Goal: Information Seeking & Learning: Learn about a topic

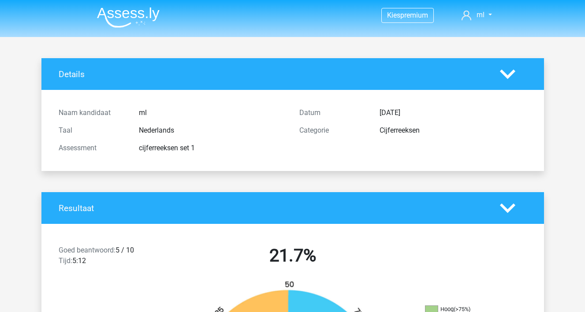
click at [469, 21] on nav "Kies premium ml mbosmanschouten@gmail.com" at bounding box center [292, 15] width 405 height 29
click at [481, 17] on span "ml" at bounding box center [480, 15] width 8 height 8
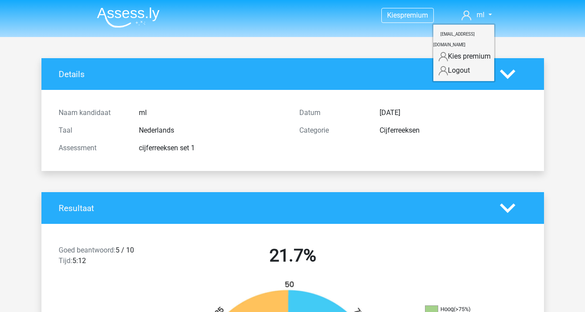
click at [310, 77] on h4 "Details" at bounding box center [273, 74] width 428 height 10
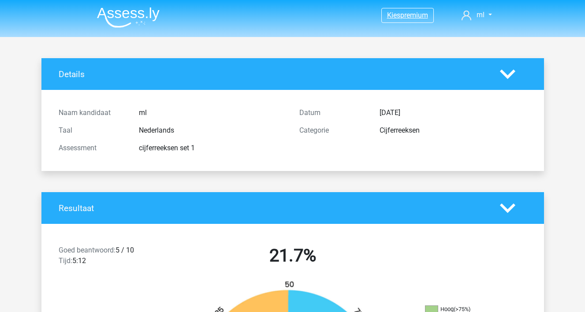
click at [407, 20] on link "Kies premium" at bounding box center [407, 15] width 52 height 12
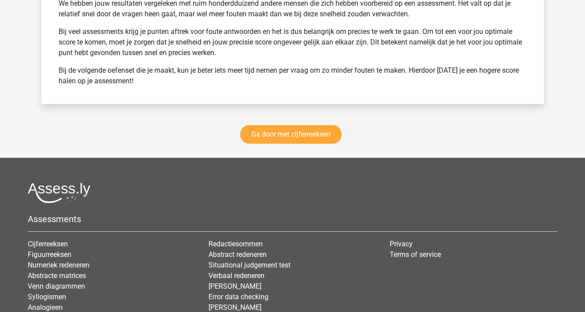
scroll to position [1233, 0]
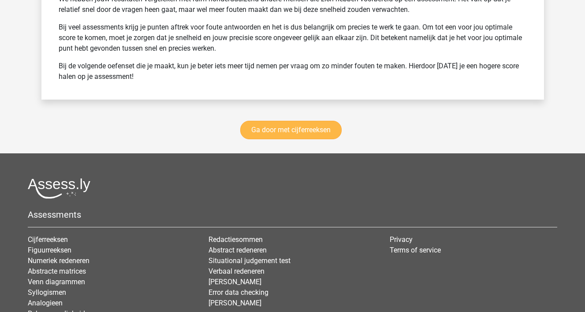
click at [315, 130] on link "Ga door met cijferreeksen" at bounding box center [290, 130] width 101 height 19
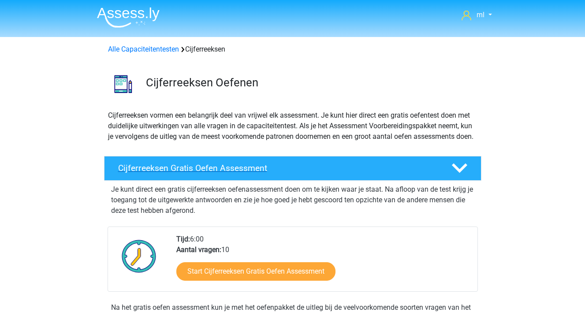
click at [287, 173] on h4 "Cijferreeksen Gratis Oefen Assessment" at bounding box center [277, 168] width 319 height 10
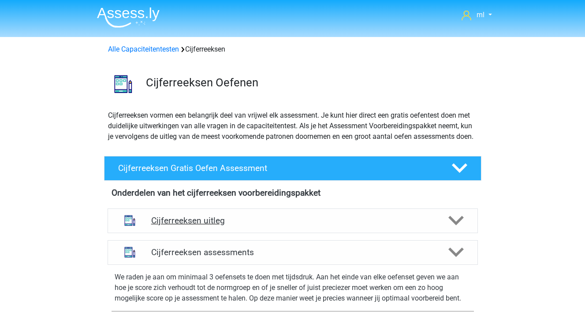
click at [446, 228] on div at bounding box center [455, 220] width 30 height 15
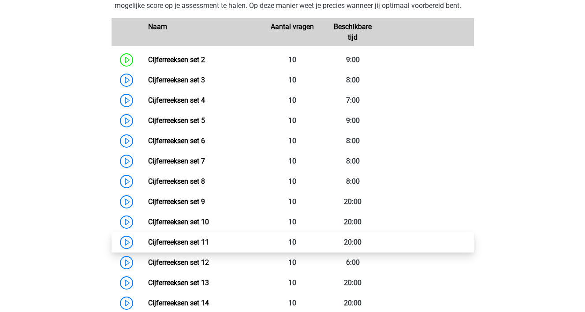
scroll to position [471, 0]
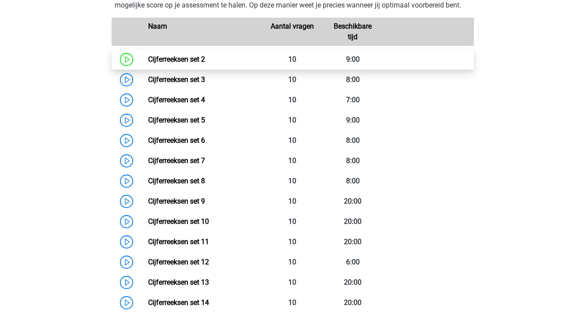
click at [192, 63] on link "Cijferreeksen set 2" at bounding box center [176, 59] width 57 height 8
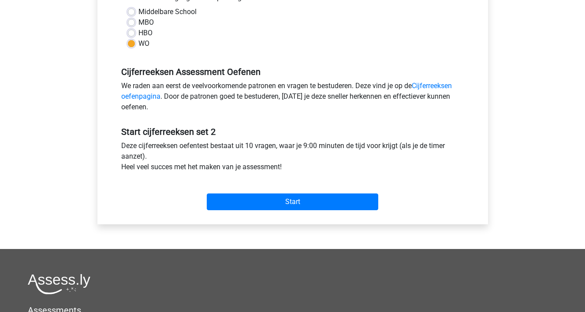
scroll to position [215, 0]
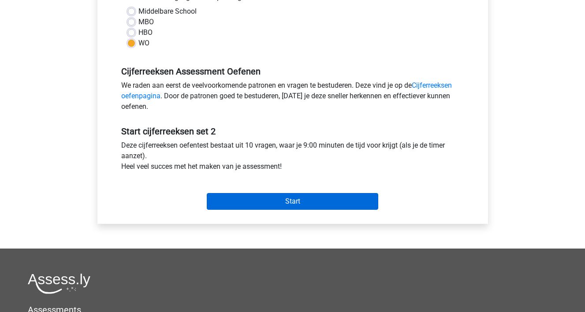
click at [340, 204] on input "Start" at bounding box center [292, 201] width 171 height 17
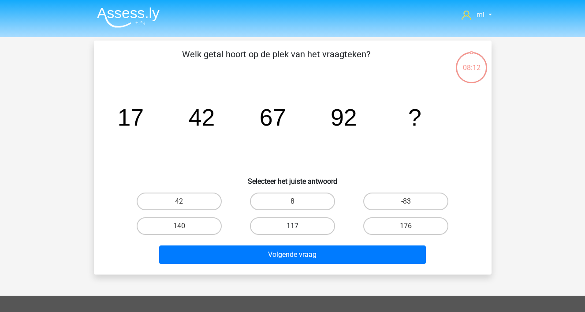
click at [309, 227] on label "117" at bounding box center [292, 226] width 85 height 18
click at [298, 227] on input "117" at bounding box center [295, 229] width 6 height 6
radio input "true"
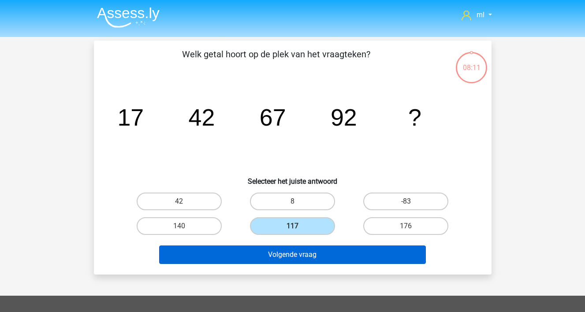
click at [301, 253] on button "Volgende vraag" at bounding box center [292, 254] width 267 height 19
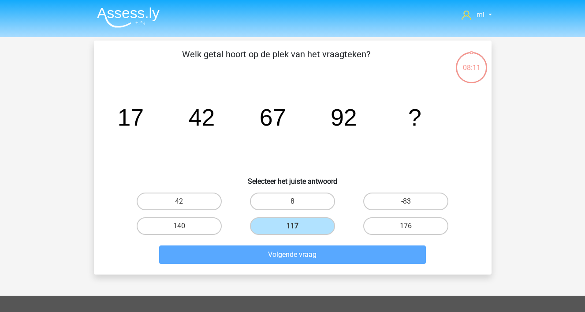
scroll to position [41, 0]
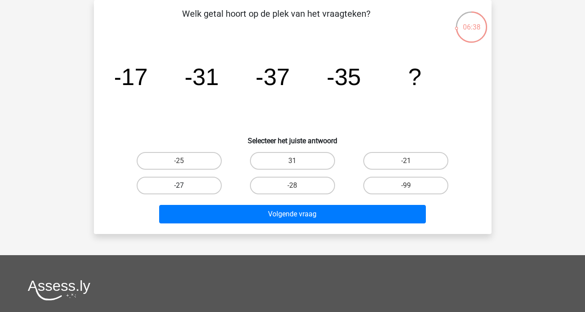
click at [202, 182] on label "-27" at bounding box center [179, 186] width 85 height 18
click at [185, 185] on input "-27" at bounding box center [182, 188] width 6 height 6
radio input "true"
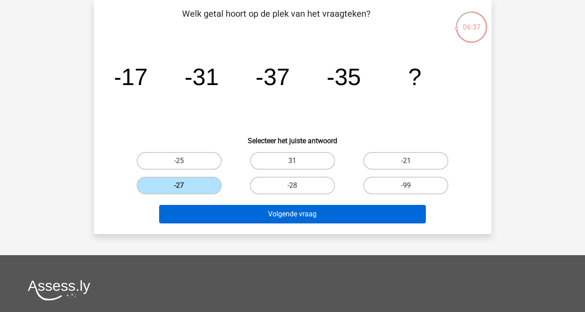
click at [203, 217] on button "Volgende vraag" at bounding box center [292, 214] width 267 height 19
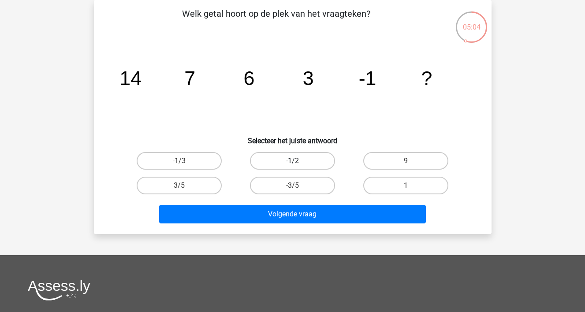
click at [261, 160] on label "-1/2" at bounding box center [292, 161] width 85 height 18
click at [292, 161] on input "-1/2" at bounding box center [295, 164] width 6 height 6
radio input "true"
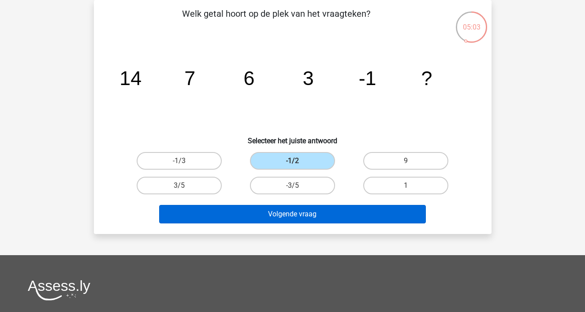
click at [252, 222] on button "Volgende vraag" at bounding box center [292, 214] width 267 height 19
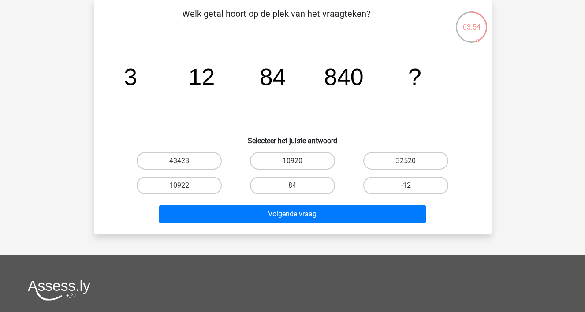
click at [263, 160] on label "10920" at bounding box center [292, 161] width 85 height 18
click at [292, 161] on input "10920" at bounding box center [295, 164] width 6 height 6
radio input "true"
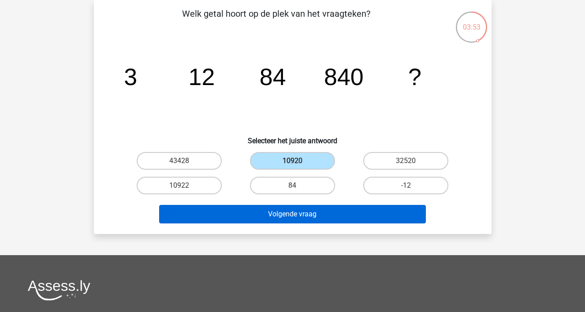
click at [248, 213] on button "Volgende vraag" at bounding box center [292, 214] width 267 height 19
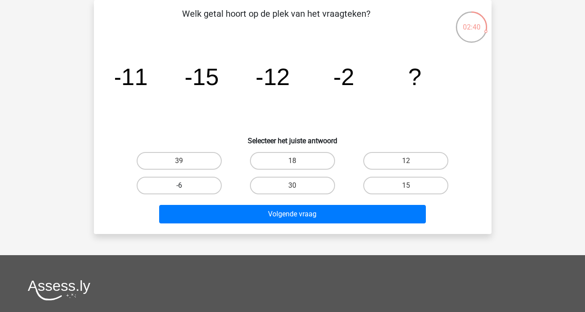
click at [211, 185] on label "-6" at bounding box center [179, 186] width 85 height 18
click at [185, 185] on input "-6" at bounding box center [182, 188] width 6 height 6
radio input "true"
click at [241, 227] on div "Welk getal hoort op de plek van het vraagteken? image/svg+xml -11 -15 -12 -2 ? …" at bounding box center [292, 117] width 397 height 234
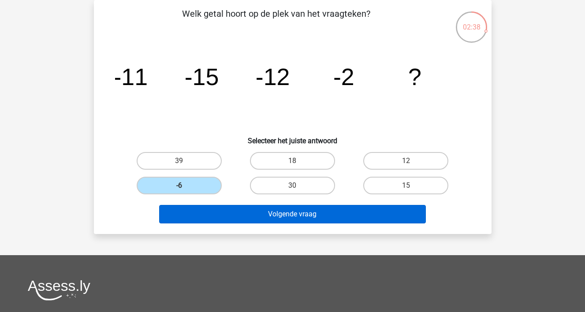
click at [250, 215] on button "Volgende vraag" at bounding box center [292, 214] width 267 height 19
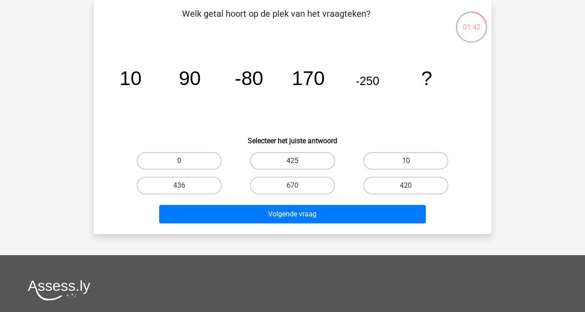
click at [274, 163] on label "425" at bounding box center [292, 161] width 85 height 18
click at [292, 163] on input "425" at bounding box center [295, 164] width 6 height 6
radio input "true"
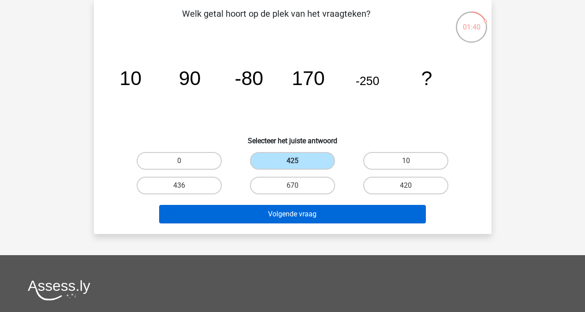
click at [258, 213] on button "Volgende vraag" at bounding box center [292, 214] width 267 height 19
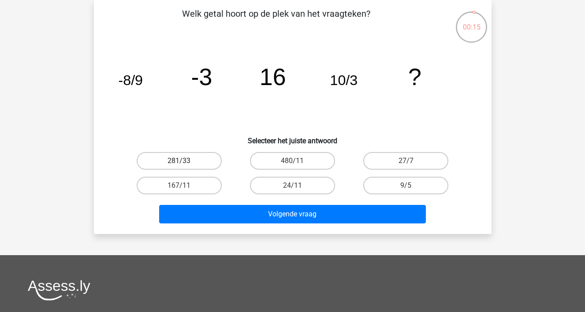
click at [200, 156] on label "281/33" at bounding box center [179, 161] width 85 height 18
click at [185, 161] on input "281/33" at bounding box center [182, 164] width 6 height 6
radio input "true"
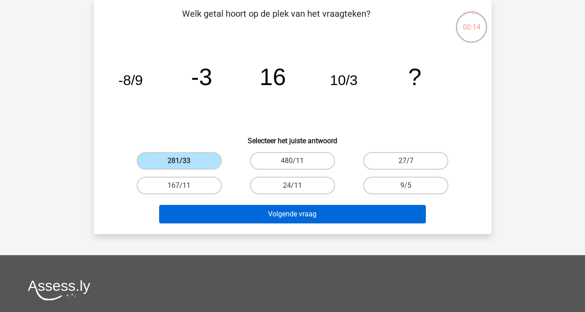
click at [217, 217] on button "Volgende vraag" at bounding box center [292, 214] width 267 height 19
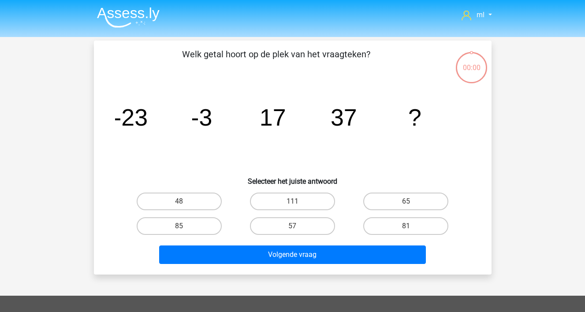
scroll to position [41, 0]
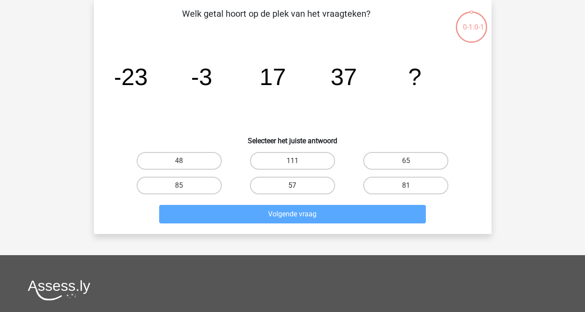
click at [267, 186] on label "57" at bounding box center [292, 186] width 85 height 18
click at [292, 186] on input "57" at bounding box center [295, 188] width 6 height 6
radio input "true"
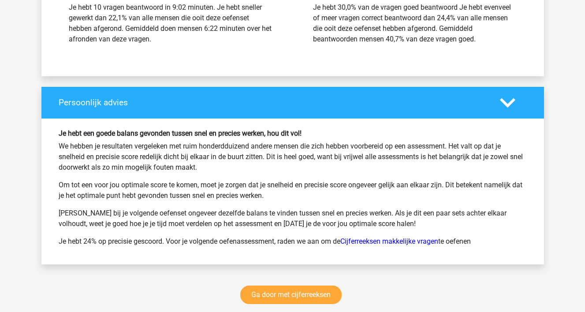
scroll to position [1088, 0]
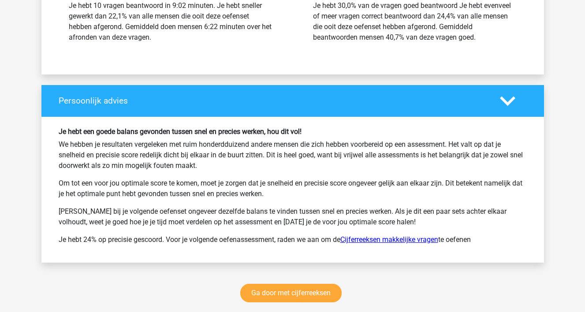
click at [381, 241] on link "Cijferreeksen makkelijke vragen" at bounding box center [389, 239] width 98 height 8
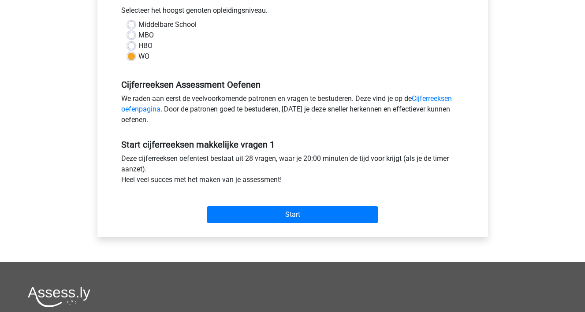
scroll to position [218, 0]
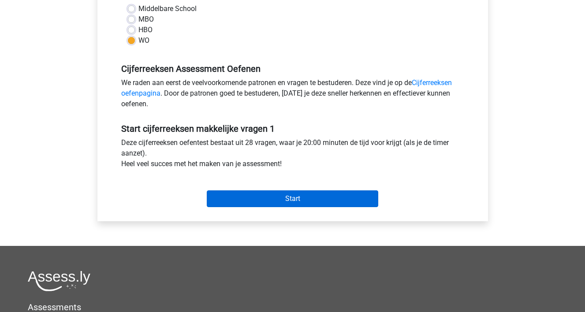
click at [341, 198] on input "Start" at bounding box center [292, 198] width 171 height 17
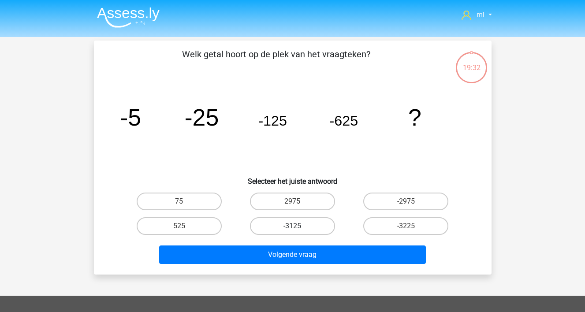
click at [312, 222] on label "-3125" at bounding box center [292, 226] width 85 height 18
click at [298, 226] on input "-3125" at bounding box center [295, 229] width 6 height 6
radio input "true"
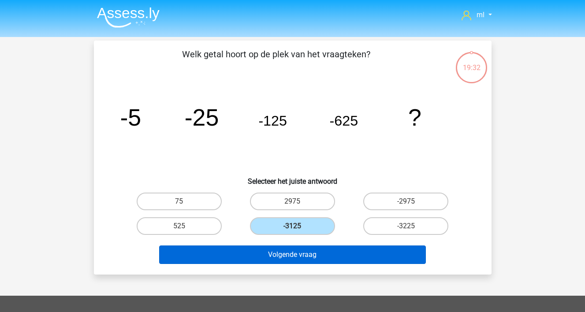
click at [301, 253] on button "Volgende vraag" at bounding box center [292, 254] width 267 height 19
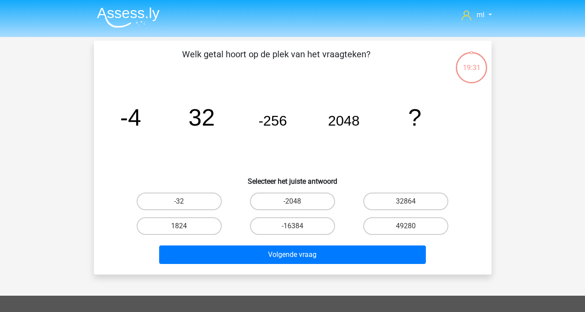
scroll to position [41, 0]
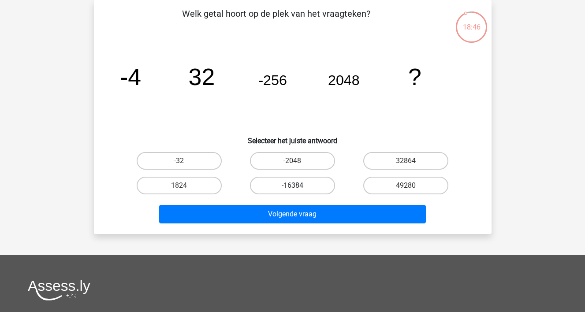
click at [291, 181] on label "-16384" at bounding box center [292, 186] width 85 height 18
click at [292, 185] on input "-16384" at bounding box center [295, 188] width 6 height 6
radio input "true"
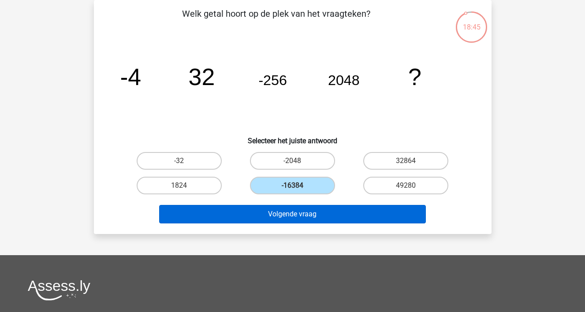
click at [286, 215] on button "Volgende vraag" at bounding box center [292, 214] width 267 height 19
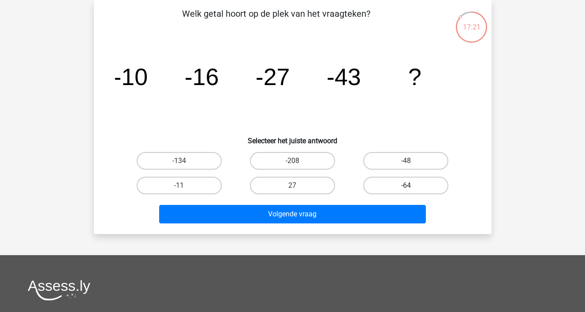
click at [373, 186] on label "-64" at bounding box center [405, 186] width 85 height 18
click at [406, 186] on input "-64" at bounding box center [409, 188] width 6 height 6
radio input "true"
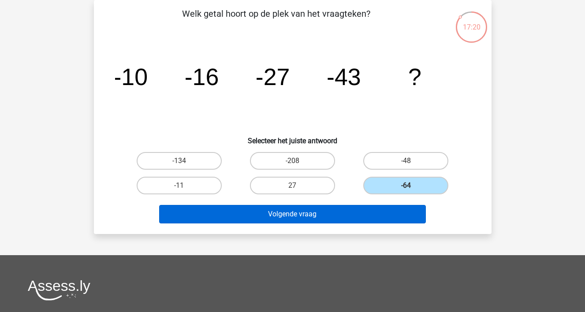
click at [352, 217] on button "Volgende vraag" at bounding box center [292, 214] width 267 height 19
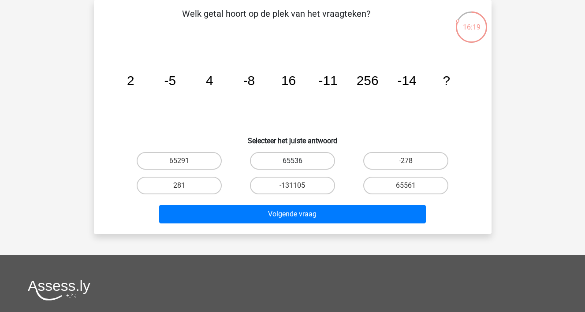
click at [307, 165] on label "65536" at bounding box center [292, 161] width 85 height 18
click at [298, 165] on input "65536" at bounding box center [295, 164] width 6 height 6
radio input "true"
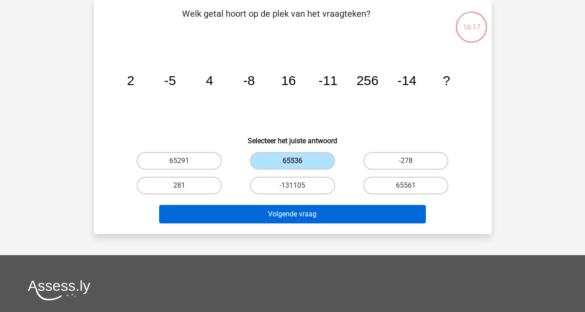
click at [294, 217] on button "Volgende vraag" at bounding box center [292, 214] width 267 height 19
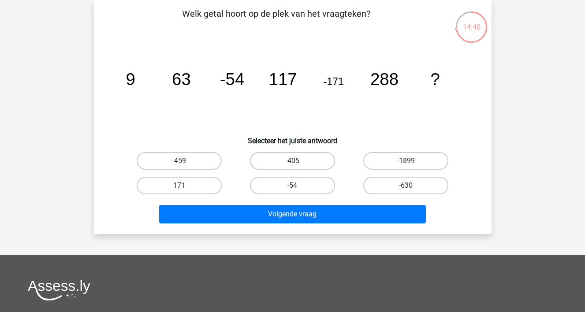
click at [207, 162] on label "-459" at bounding box center [179, 161] width 85 height 18
click at [185, 162] on input "-459" at bounding box center [182, 164] width 6 height 6
radio input "true"
click at [230, 225] on div "Volgende vraag" at bounding box center [292, 216] width 340 height 22
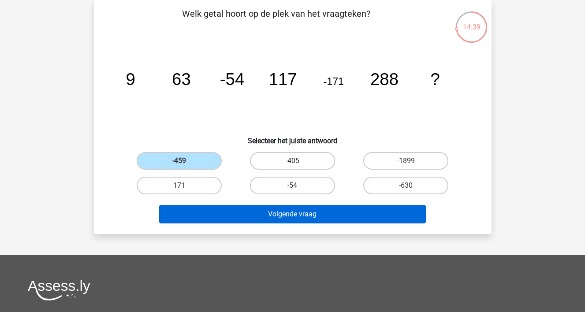
click at [236, 214] on button "Volgende vraag" at bounding box center [292, 214] width 267 height 19
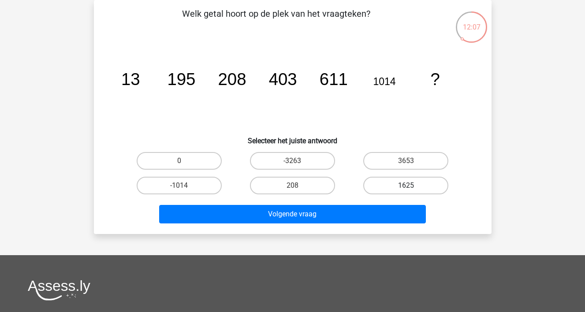
click at [383, 188] on label "1625" at bounding box center [405, 186] width 85 height 18
click at [406, 188] on input "1625" at bounding box center [409, 188] width 6 height 6
radio input "true"
click at [347, 224] on div "Volgende vraag" at bounding box center [292, 216] width 340 height 22
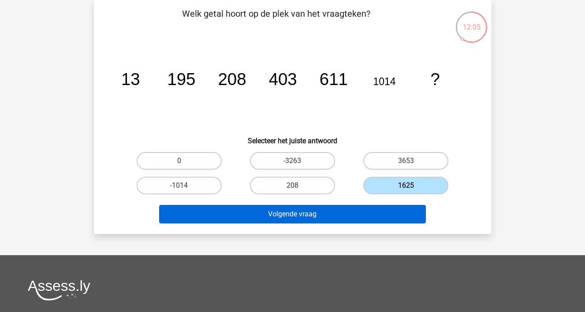
click at [348, 215] on button "Volgende vraag" at bounding box center [292, 214] width 267 height 19
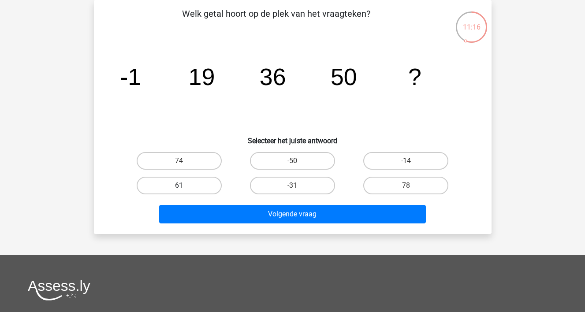
click at [209, 185] on label "61" at bounding box center [179, 186] width 85 height 18
click at [185, 185] on input "61" at bounding box center [182, 188] width 6 height 6
radio input "true"
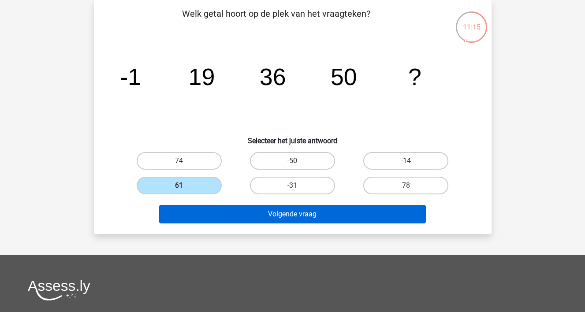
click at [213, 213] on button "Volgende vraag" at bounding box center [292, 214] width 267 height 19
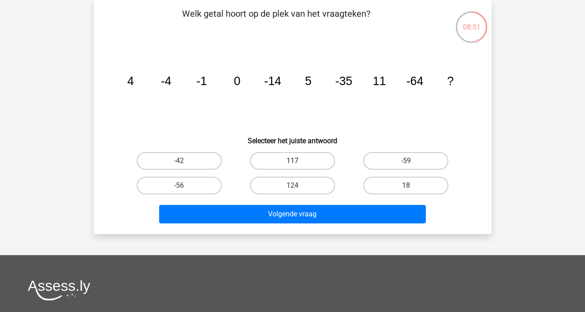
click at [265, 160] on label "117" at bounding box center [292, 161] width 85 height 18
click at [292, 161] on input "117" at bounding box center [295, 164] width 6 height 6
radio input "true"
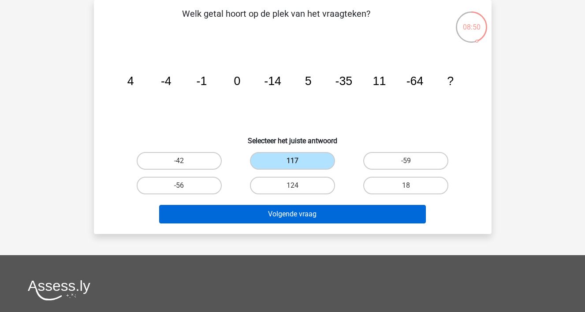
click at [252, 215] on button "Volgende vraag" at bounding box center [292, 214] width 267 height 19
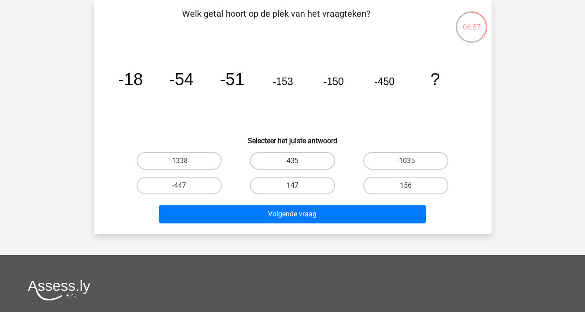
click at [267, 191] on label "147" at bounding box center [292, 186] width 85 height 18
click at [292, 191] on input "147" at bounding box center [295, 188] width 6 height 6
radio input "true"
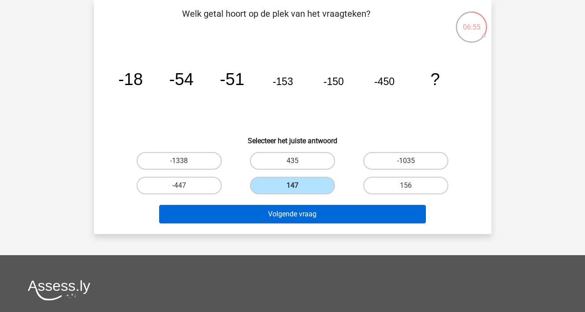
click at [232, 219] on button "Volgende vraag" at bounding box center [292, 214] width 267 height 19
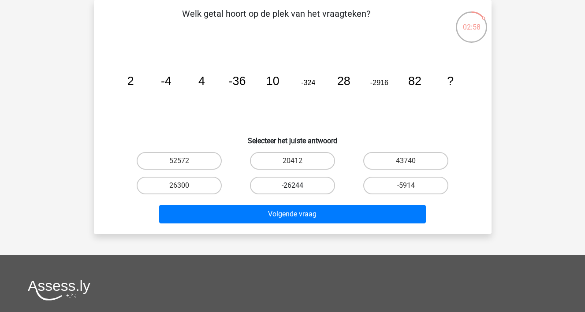
click at [314, 185] on label "-26244" at bounding box center [292, 186] width 85 height 18
click at [298, 185] on input "-26244" at bounding box center [295, 188] width 6 height 6
radio input "true"
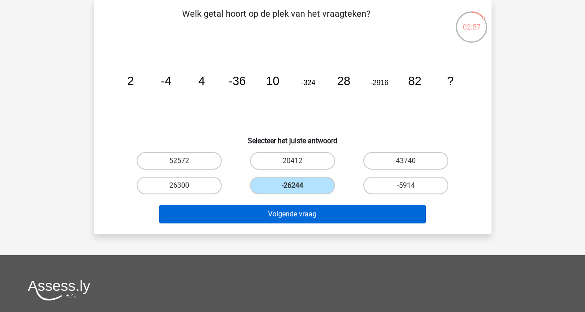
click at [305, 213] on button "Volgende vraag" at bounding box center [292, 214] width 267 height 19
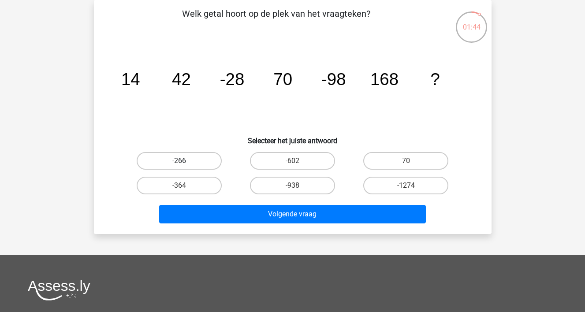
click at [160, 160] on label "-266" at bounding box center [179, 161] width 85 height 18
click at [179, 161] on input "-266" at bounding box center [182, 164] width 6 height 6
radio input "true"
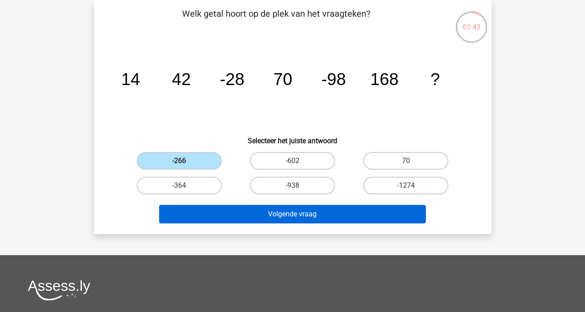
click at [220, 214] on button "Volgende vraag" at bounding box center [292, 214] width 267 height 19
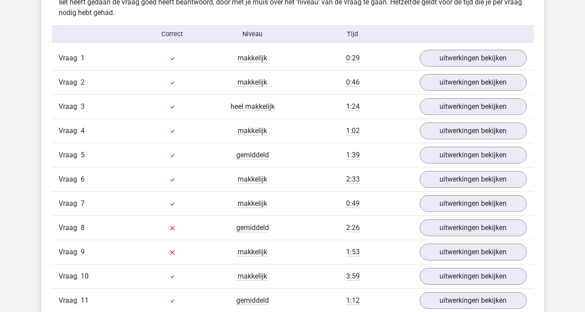
scroll to position [549, 0]
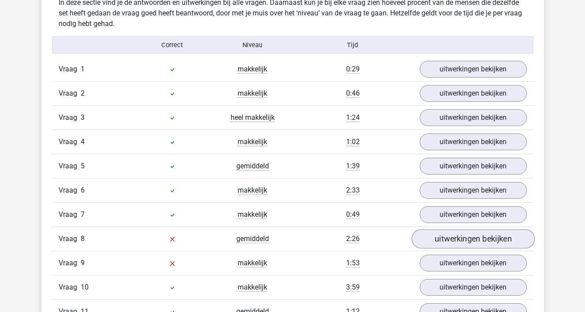
click at [436, 238] on link "uitwerkingen bekijken" at bounding box center [472, 238] width 123 height 19
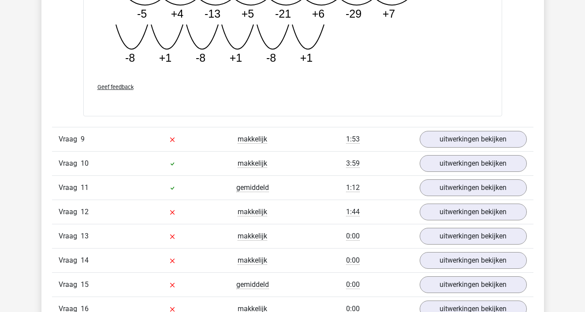
scroll to position [1187, 0]
click at [448, 143] on link "uitwerkingen bekijken" at bounding box center [472, 138] width 123 height 19
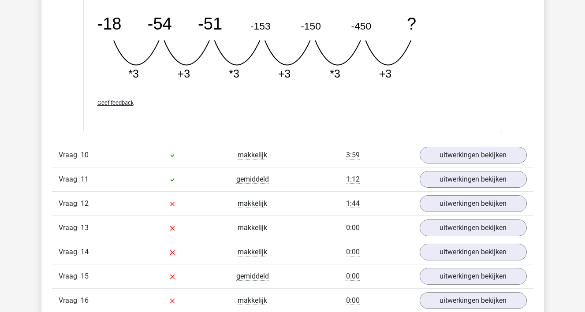
scroll to position [1601, 0]
click at [439, 204] on link "uitwerkingen bekijken" at bounding box center [472, 202] width 123 height 19
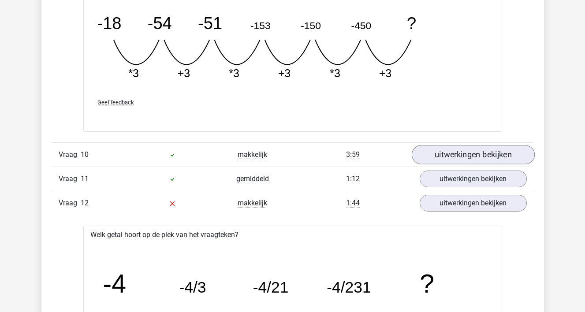
click at [446, 152] on link "uitwerkingen bekijken" at bounding box center [472, 154] width 123 height 19
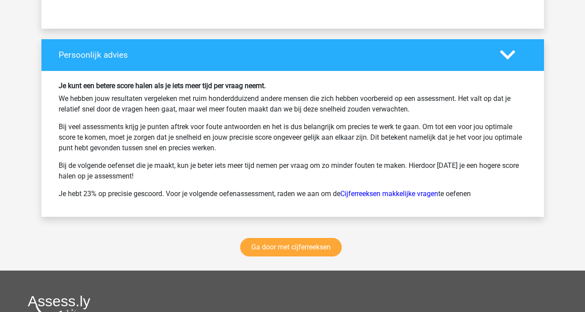
scroll to position [3377, 0]
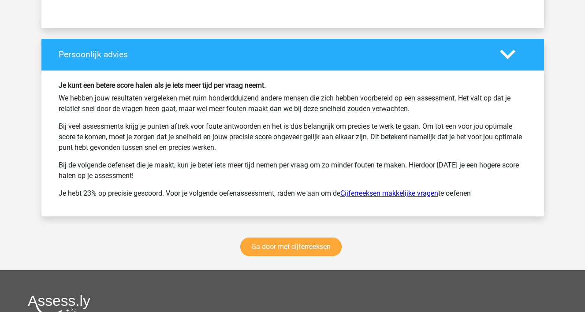
click at [389, 192] on link "Cijferreeksen makkelijke vragen" at bounding box center [389, 193] width 98 height 8
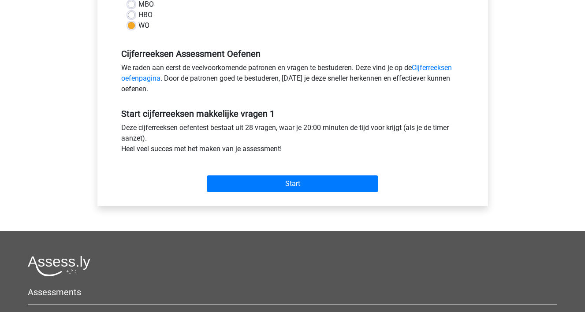
scroll to position [235, 0]
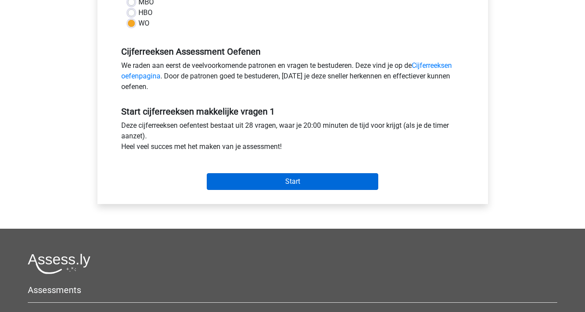
click at [338, 181] on input "Start" at bounding box center [292, 181] width 171 height 17
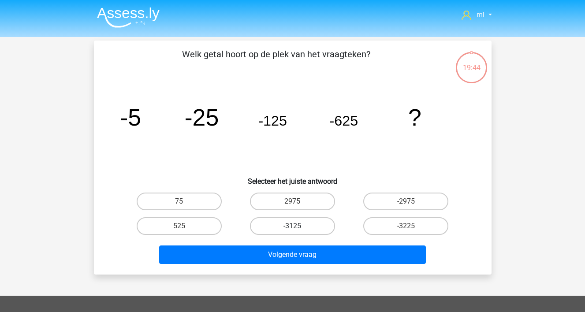
click at [311, 229] on label "-3125" at bounding box center [292, 226] width 85 height 18
click at [298, 229] on input "-3125" at bounding box center [295, 229] width 6 height 6
radio input "true"
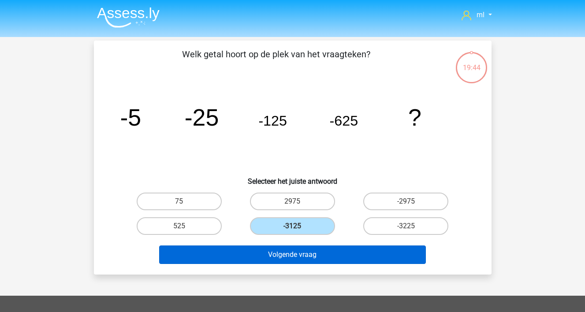
click at [311, 255] on button "Volgende vraag" at bounding box center [292, 254] width 267 height 19
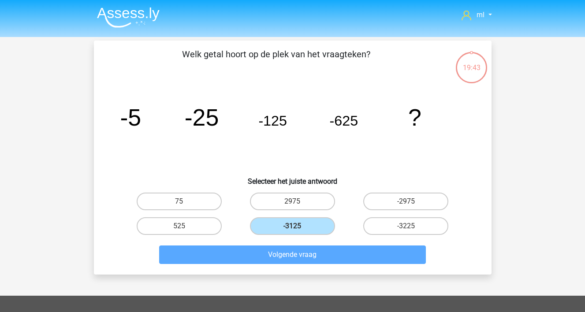
scroll to position [41, 0]
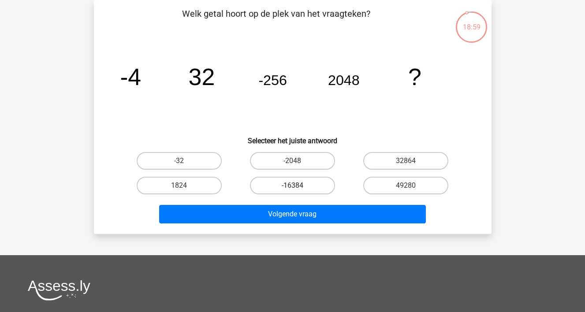
click at [286, 185] on label "-16384" at bounding box center [292, 186] width 85 height 18
click at [292, 185] on input "-16384" at bounding box center [295, 188] width 6 height 6
radio input "true"
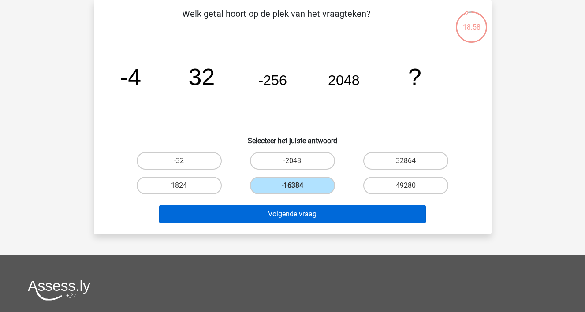
click at [281, 213] on button "Volgende vraag" at bounding box center [292, 214] width 267 height 19
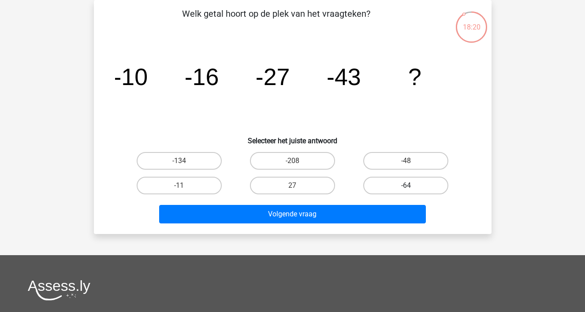
click at [372, 186] on label "-64" at bounding box center [405, 186] width 85 height 18
click at [406, 186] on input "-64" at bounding box center [409, 188] width 6 height 6
radio input "true"
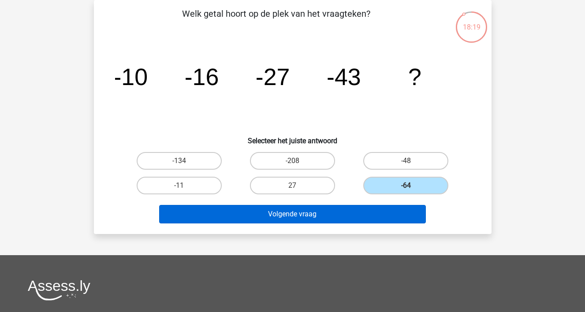
click at [322, 215] on button "Volgende vraag" at bounding box center [292, 214] width 267 height 19
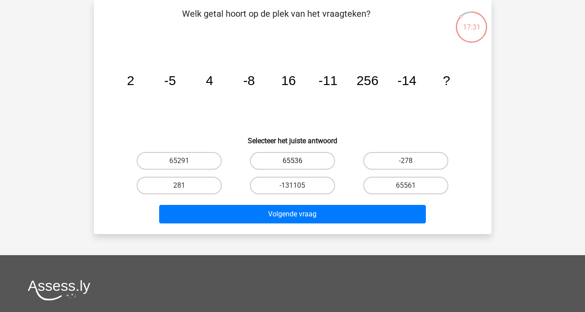
click at [274, 159] on label "65536" at bounding box center [292, 161] width 85 height 18
click at [292, 161] on input "65536" at bounding box center [295, 164] width 6 height 6
radio input "true"
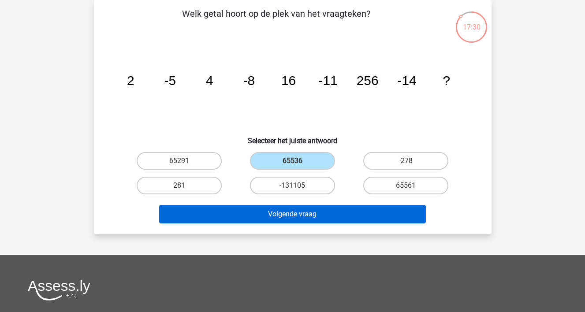
click at [259, 215] on button "Volgende vraag" at bounding box center [292, 214] width 267 height 19
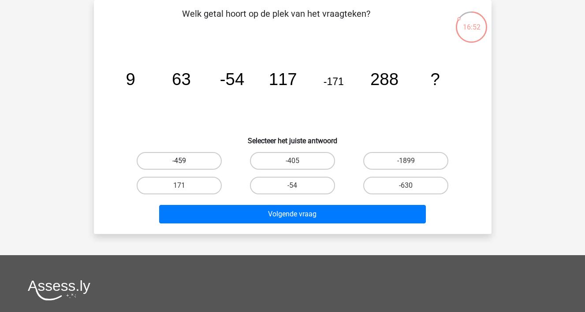
click at [202, 163] on label "-459" at bounding box center [179, 161] width 85 height 18
click at [185, 163] on input "-459" at bounding box center [182, 164] width 6 height 6
radio input "true"
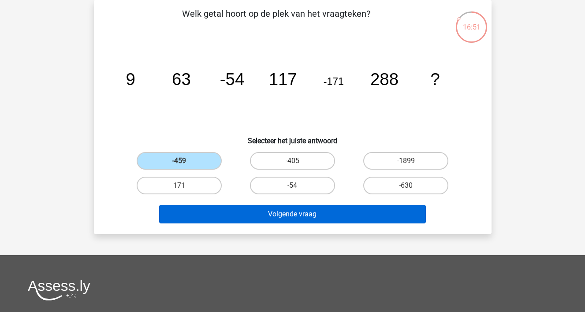
click at [218, 214] on button "Volgende vraag" at bounding box center [292, 214] width 267 height 19
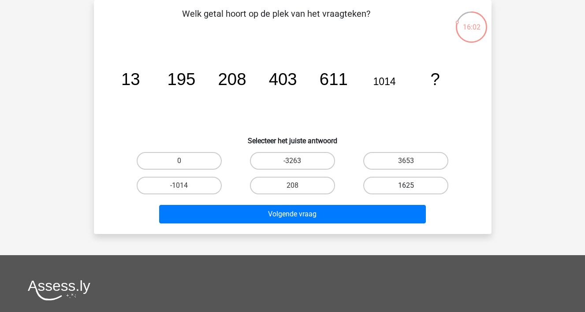
click at [369, 183] on label "1625" at bounding box center [405, 186] width 85 height 18
click at [406, 185] on input "1625" at bounding box center [409, 188] width 6 height 6
radio input "true"
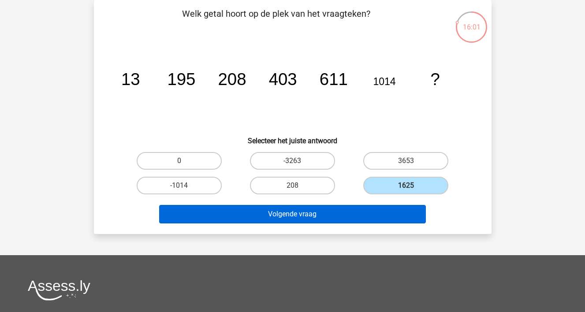
click at [358, 214] on button "Volgende vraag" at bounding box center [292, 214] width 267 height 19
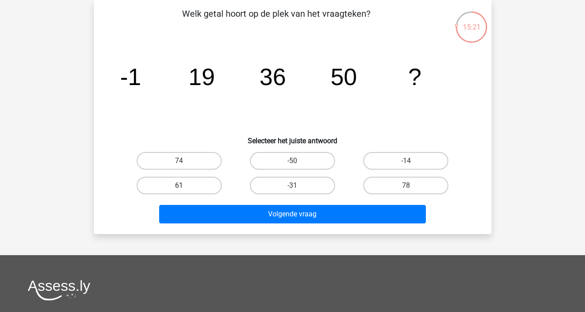
click at [208, 188] on label "61" at bounding box center [179, 186] width 85 height 18
click at [185, 188] on input "61" at bounding box center [182, 188] width 6 height 6
radio input "true"
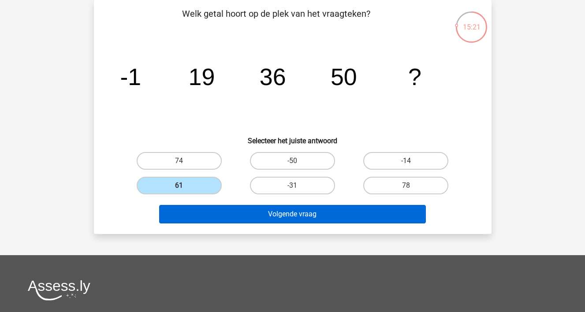
click at [209, 213] on button "Volgende vraag" at bounding box center [292, 214] width 267 height 19
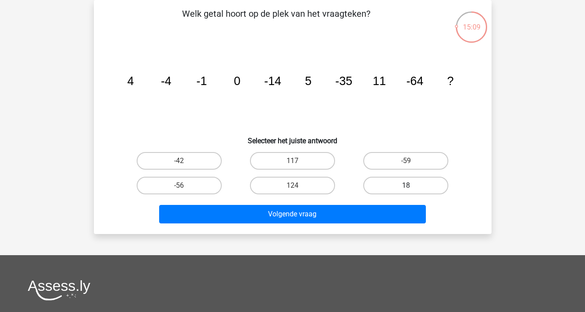
click at [379, 182] on label "18" at bounding box center [405, 186] width 85 height 18
click at [406, 185] on input "18" at bounding box center [409, 188] width 6 height 6
radio input "true"
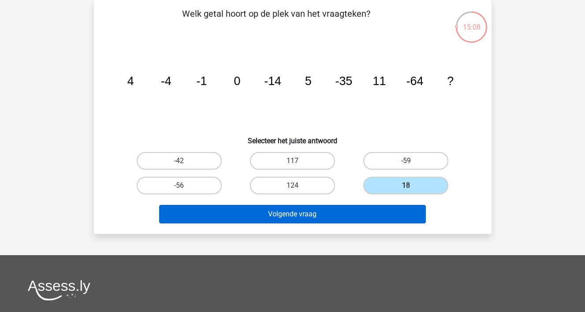
click at [362, 217] on button "Volgende vraag" at bounding box center [292, 214] width 267 height 19
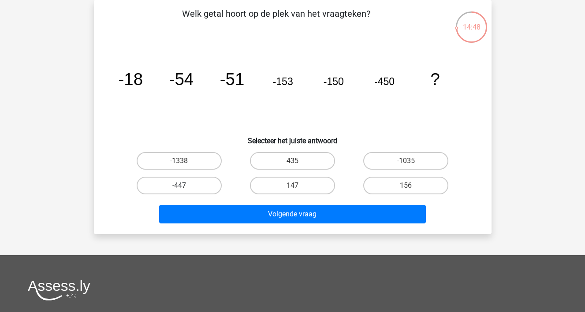
click at [207, 187] on label "-447" at bounding box center [179, 186] width 85 height 18
click at [185, 187] on input "-447" at bounding box center [182, 188] width 6 height 6
radio input "true"
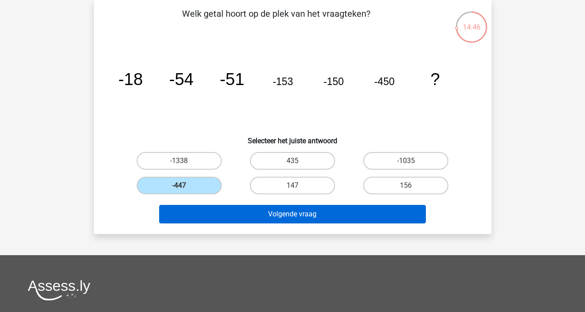
click at [215, 212] on button "Volgende vraag" at bounding box center [292, 214] width 267 height 19
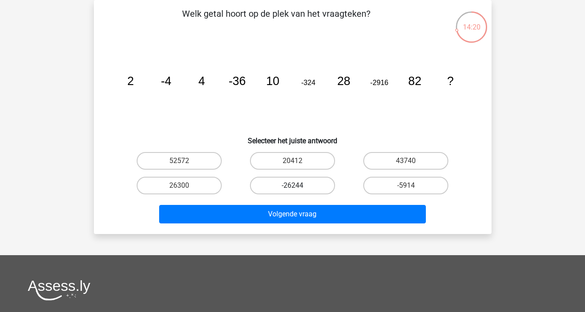
click at [273, 186] on label "-26244" at bounding box center [292, 186] width 85 height 18
click at [292, 186] on input "-26244" at bounding box center [295, 188] width 6 height 6
radio input "true"
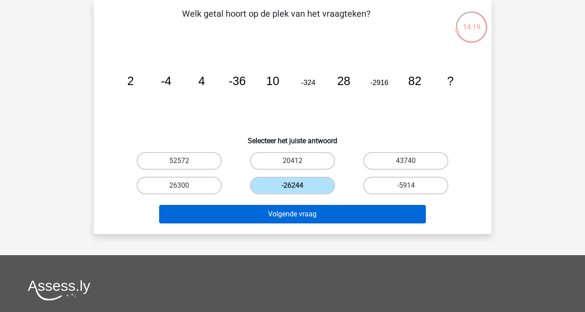
click at [266, 215] on button "Volgende vraag" at bounding box center [292, 214] width 267 height 19
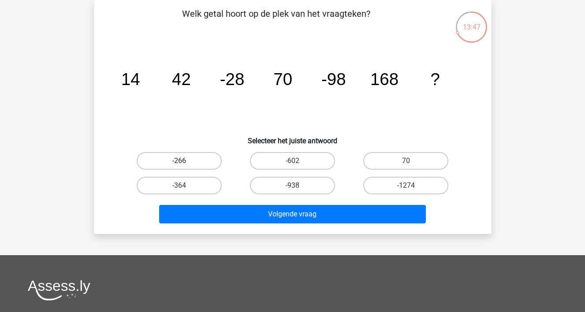
click at [152, 158] on label "-266" at bounding box center [179, 161] width 85 height 18
click at [179, 161] on input "-266" at bounding box center [182, 164] width 6 height 6
radio input "true"
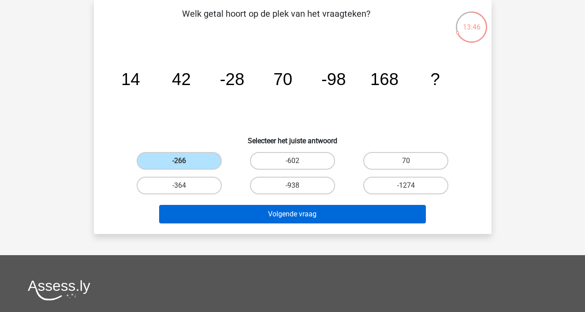
click at [177, 211] on button "Volgende vraag" at bounding box center [292, 214] width 267 height 19
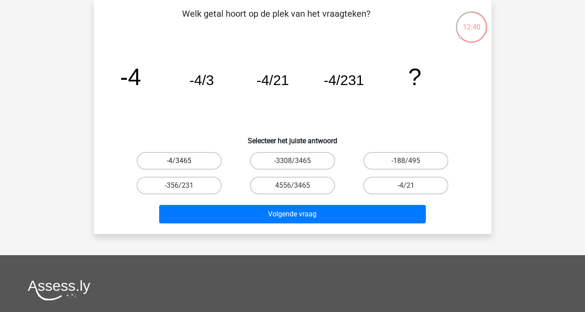
click at [202, 159] on label "-4/3465" at bounding box center [179, 161] width 85 height 18
click at [185, 161] on input "-4/3465" at bounding box center [182, 164] width 6 height 6
radio input "true"
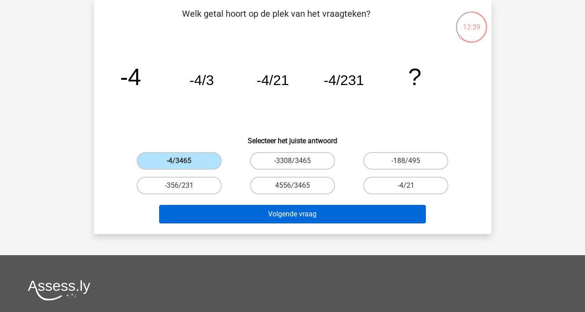
click at [217, 213] on button "Volgende vraag" at bounding box center [292, 214] width 267 height 19
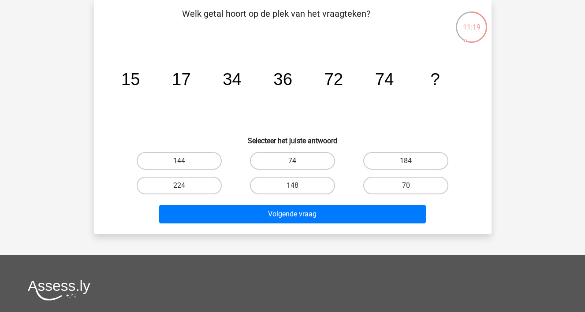
click at [285, 163] on label "74" at bounding box center [292, 161] width 85 height 18
click at [292, 163] on input "74" at bounding box center [295, 164] width 6 height 6
radio input "true"
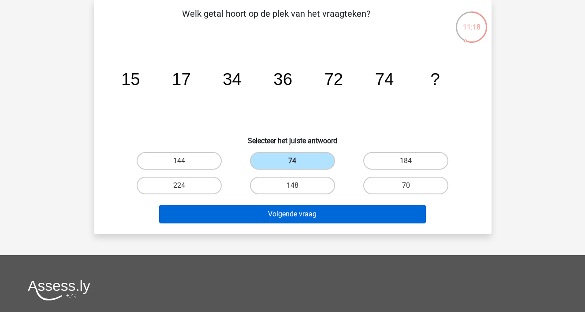
click at [278, 211] on button "Volgende vraag" at bounding box center [292, 214] width 267 height 19
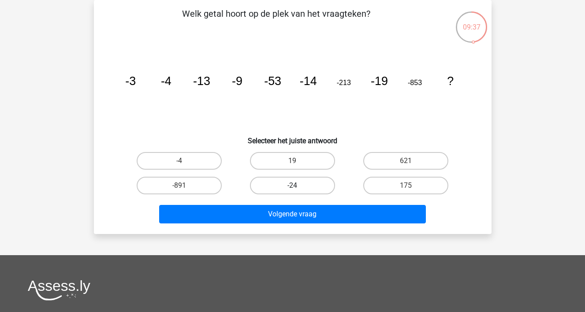
click at [301, 185] on label "-24" at bounding box center [292, 186] width 85 height 18
click at [298, 185] on input "-24" at bounding box center [295, 188] width 6 height 6
radio input "true"
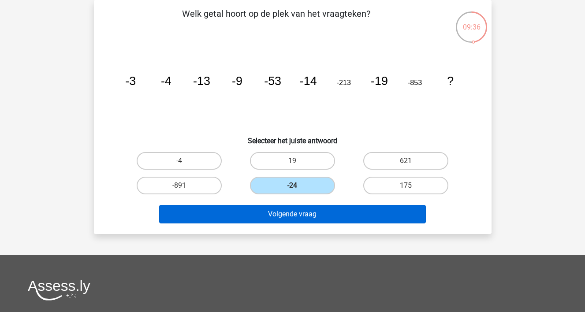
click at [295, 220] on button "Volgende vraag" at bounding box center [292, 214] width 267 height 19
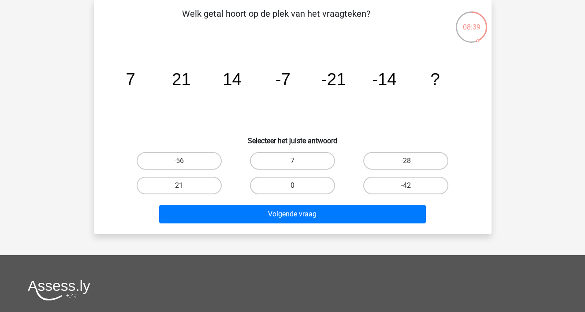
click at [288, 190] on label "0" at bounding box center [292, 186] width 85 height 18
click at [292, 190] on input "0" at bounding box center [295, 188] width 6 height 6
radio input "true"
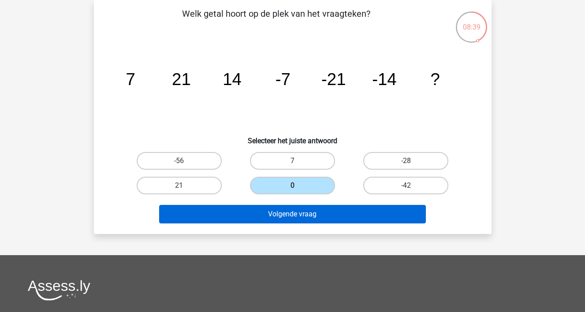
click at [287, 215] on button "Volgende vraag" at bounding box center [292, 214] width 267 height 19
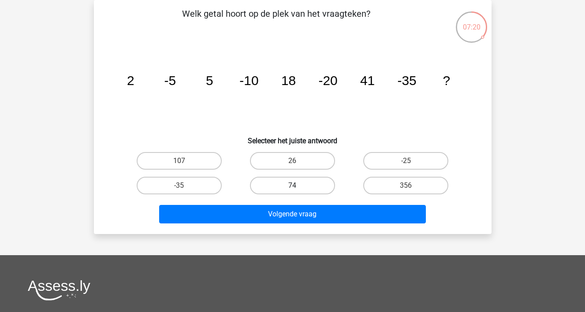
click at [301, 185] on label "74" at bounding box center [292, 186] width 85 height 18
click at [298, 185] on input "74" at bounding box center [295, 188] width 6 height 6
radio input "true"
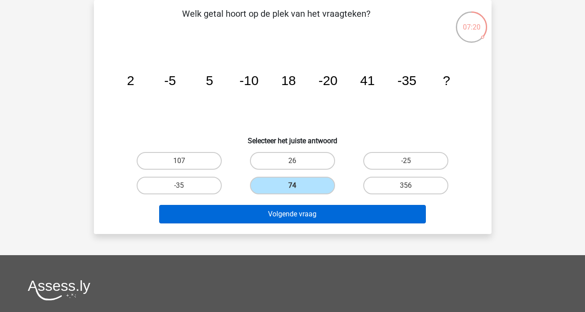
click at [295, 218] on button "Volgende vraag" at bounding box center [292, 214] width 267 height 19
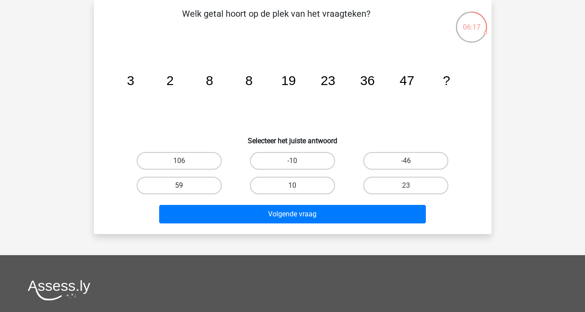
click at [166, 185] on label "59" at bounding box center [179, 186] width 85 height 18
click at [179, 185] on input "59" at bounding box center [182, 188] width 6 height 6
radio input "true"
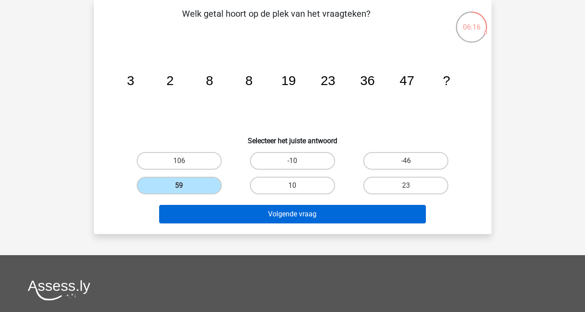
click at [193, 213] on button "Volgende vraag" at bounding box center [292, 214] width 267 height 19
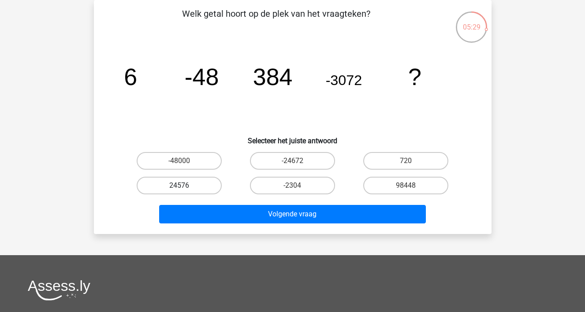
click at [202, 183] on label "24576" at bounding box center [179, 186] width 85 height 18
click at [185, 185] on input "24576" at bounding box center [182, 188] width 6 height 6
radio input "true"
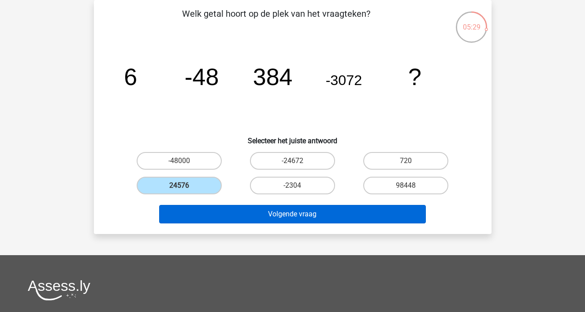
click at [203, 212] on button "Volgende vraag" at bounding box center [292, 214] width 267 height 19
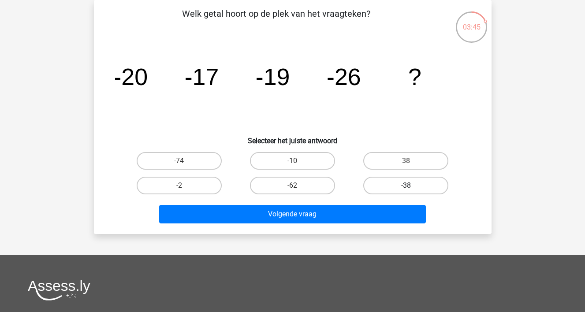
click at [416, 184] on label "-38" at bounding box center [405, 186] width 85 height 18
click at [411, 185] on input "-38" at bounding box center [409, 188] width 6 height 6
radio input "true"
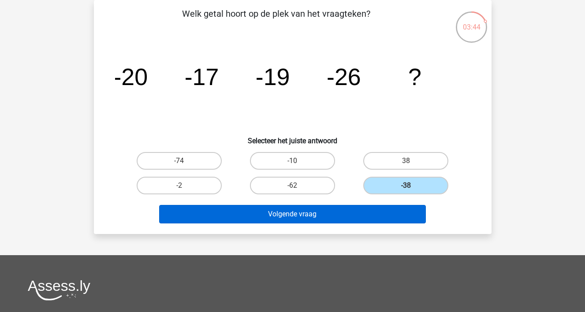
click at [383, 215] on button "Volgende vraag" at bounding box center [292, 214] width 267 height 19
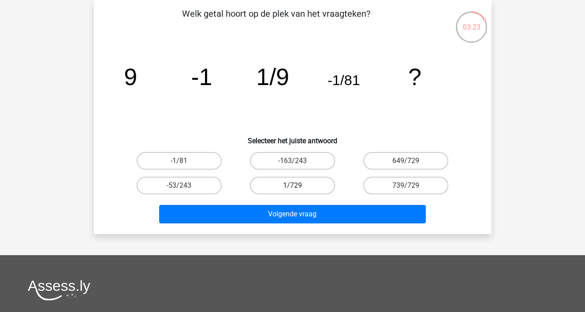
click at [296, 178] on label "1/729" at bounding box center [292, 186] width 85 height 18
click at [296, 185] on input "1/729" at bounding box center [295, 188] width 6 height 6
radio input "true"
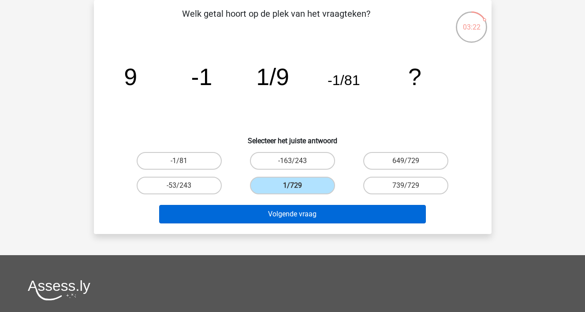
click at [289, 213] on button "Volgende vraag" at bounding box center [292, 214] width 267 height 19
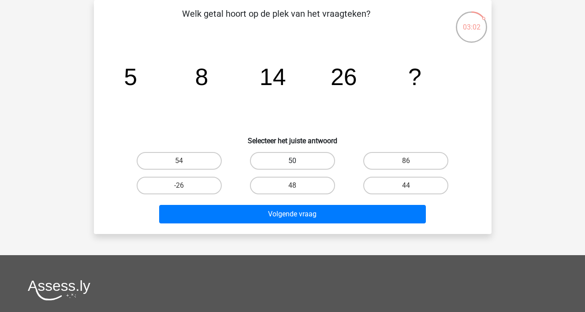
click at [277, 157] on label "50" at bounding box center [292, 161] width 85 height 18
click at [292, 161] on input "50" at bounding box center [295, 164] width 6 height 6
radio input "true"
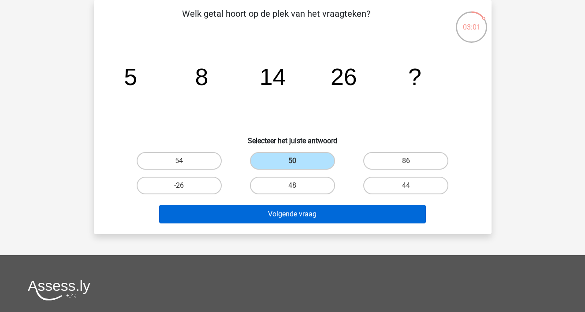
click at [307, 218] on button "Volgende vraag" at bounding box center [292, 214] width 267 height 19
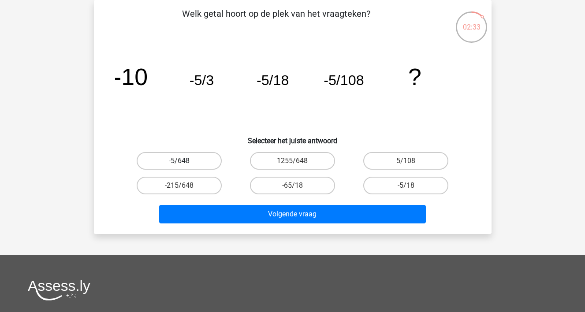
click at [163, 165] on label "-5/648" at bounding box center [179, 161] width 85 height 18
click at [179, 165] on input "-5/648" at bounding box center [182, 164] width 6 height 6
radio input "true"
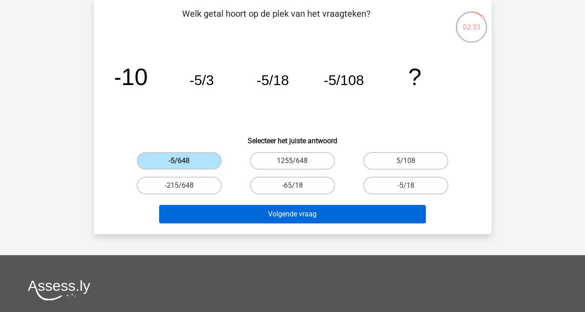
click at [168, 219] on button "Volgende vraag" at bounding box center [292, 214] width 267 height 19
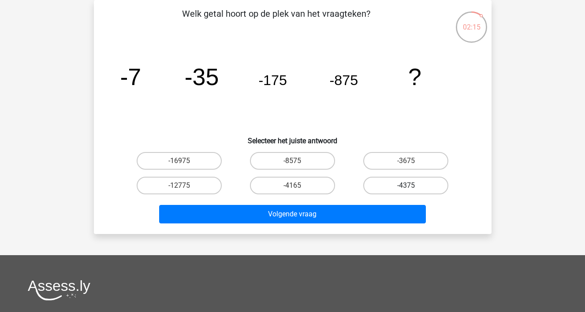
click at [409, 177] on label "-4375" at bounding box center [405, 186] width 85 height 18
click at [409, 185] on input "-4375" at bounding box center [409, 188] width 6 height 6
radio input "true"
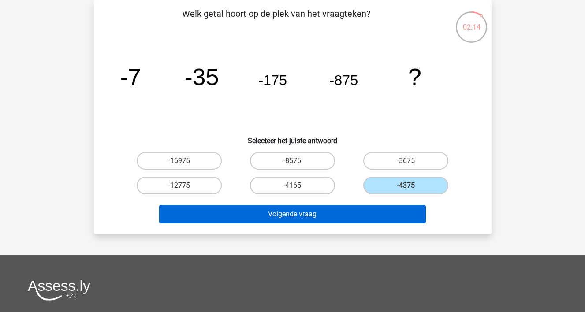
click at [348, 212] on button "Volgende vraag" at bounding box center [292, 214] width 267 height 19
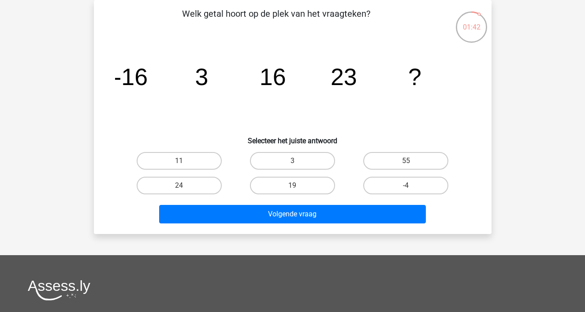
click at [183, 187] on input "24" at bounding box center [182, 188] width 6 height 6
radio input "true"
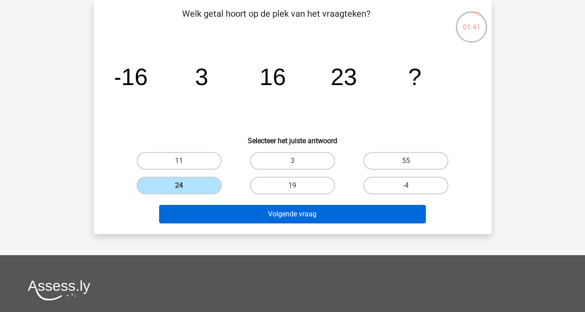
click at [186, 217] on button "Volgende vraag" at bounding box center [292, 214] width 267 height 19
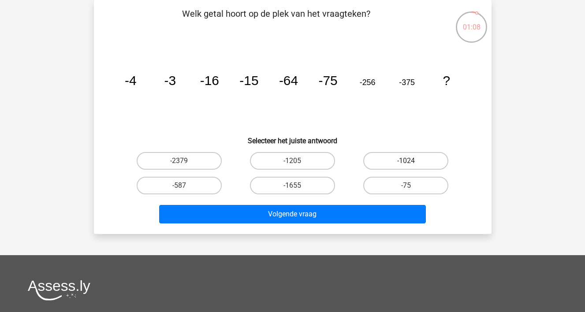
click at [372, 157] on label "-1024" at bounding box center [405, 161] width 85 height 18
click at [406, 161] on input "-1024" at bounding box center [409, 164] width 6 height 6
radio input "true"
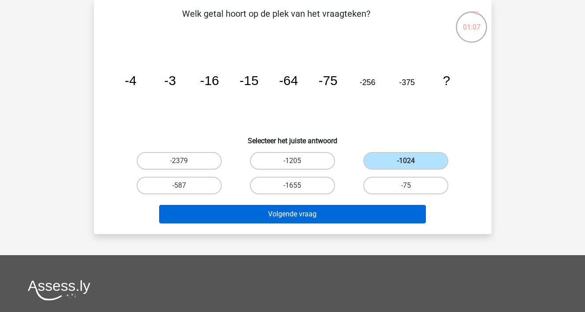
click at [327, 215] on button "Volgende vraag" at bounding box center [292, 214] width 267 height 19
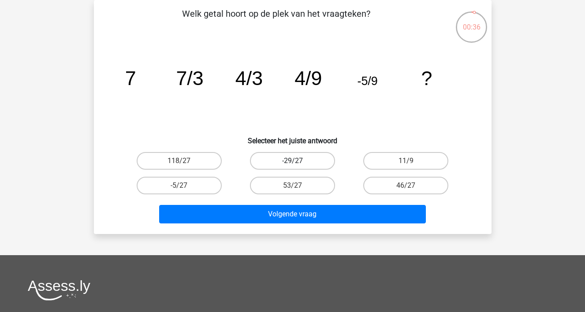
click at [311, 163] on label "-29/27" at bounding box center [292, 161] width 85 height 18
click at [298, 163] on input "-29/27" at bounding box center [295, 164] width 6 height 6
radio input "true"
click at [286, 225] on div "Volgende vraag" at bounding box center [292, 216] width 340 height 22
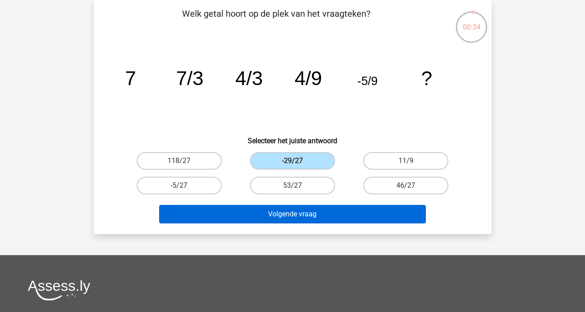
click at [294, 216] on button "Volgende vraag" at bounding box center [292, 214] width 267 height 19
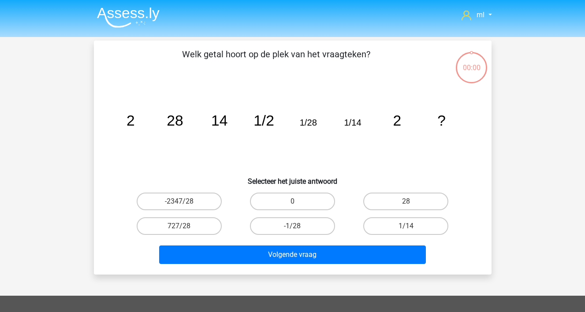
scroll to position [41, 0]
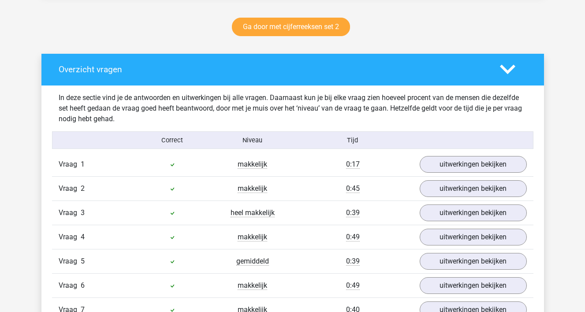
scroll to position [452, 0]
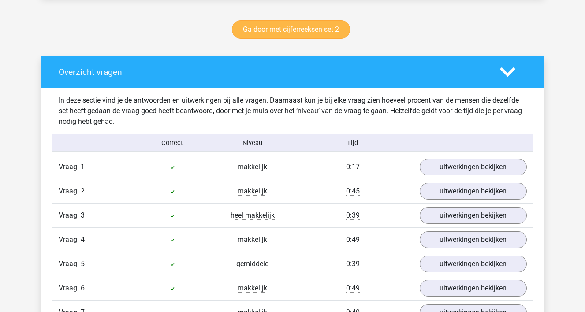
click at [305, 32] on link "Ga door met cijferreeksen set 2" at bounding box center [291, 29] width 118 height 19
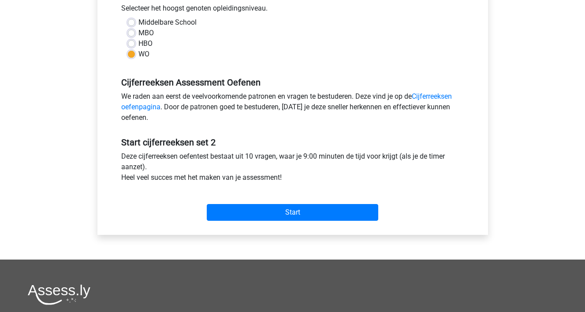
scroll to position [204, 0]
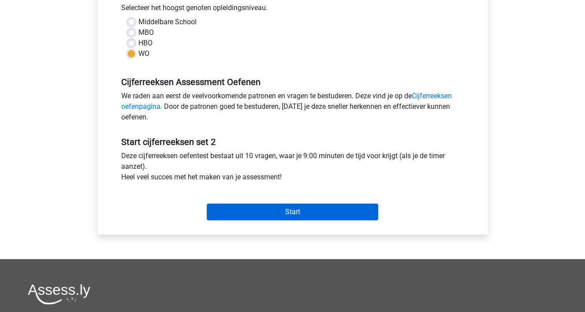
click at [289, 218] on input "Start" at bounding box center [292, 212] width 171 height 17
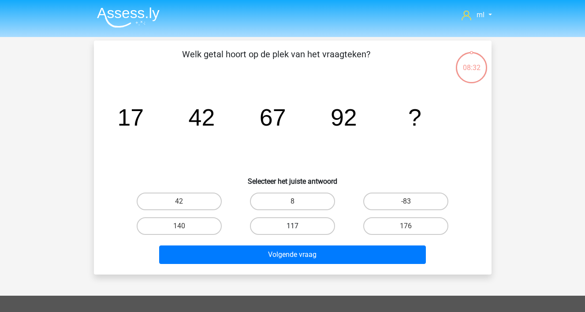
click at [280, 229] on label "117" at bounding box center [292, 226] width 85 height 18
click at [292, 229] on input "117" at bounding box center [295, 229] width 6 height 6
radio input "true"
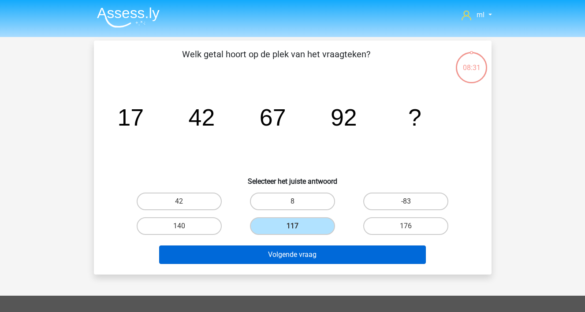
click at [277, 252] on button "Volgende vraag" at bounding box center [292, 254] width 267 height 19
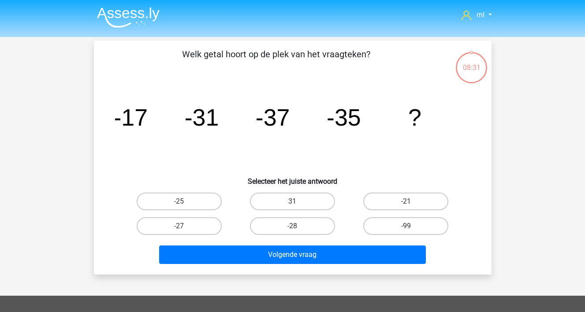
scroll to position [41, 0]
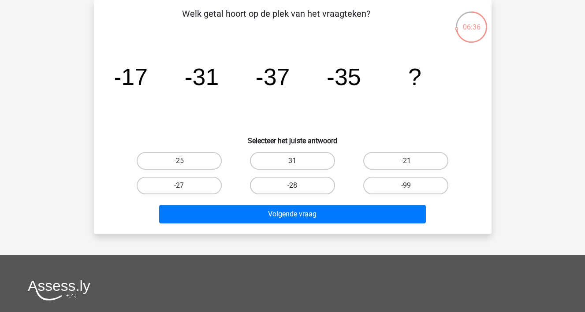
click at [265, 186] on label "-28" at bounding box center [292, 186] width 85 height 18
click at [292, 186] on input "-28" at bounding box center [295, 188] width 6 height 6
radio input "true"
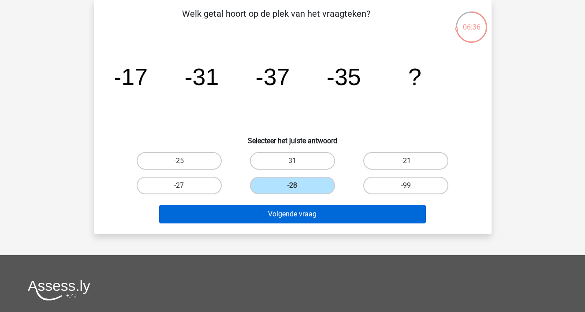
click at [263, 215] on button "Volgende vraag" at bounding box center [292, 214] width 267 height 19
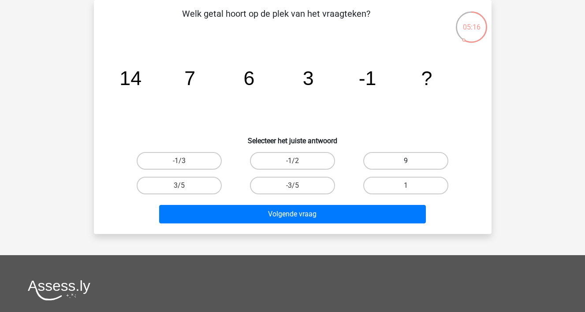
click at [389, 164] on label "9" at bounding box center [405, 161] width 85 height 18
click at [406, 164] on input "9" at bounding box center [409, 164] width 6 height 6
radio input "true"
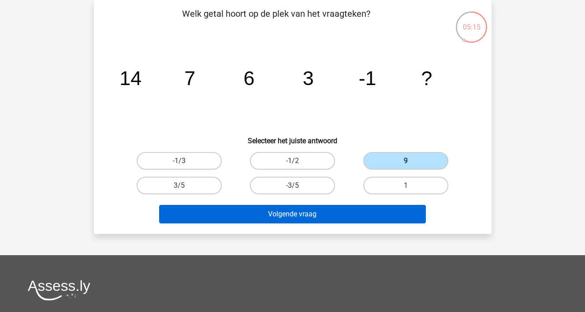
click at [362, 215] on button "Volgende vraag" at bounding box center [292, 214] width 267 height 19
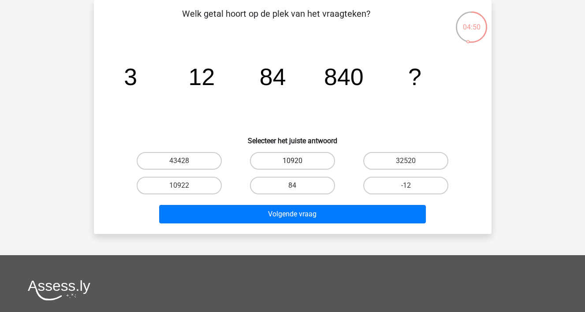
click at [275, 160] on label "10920" at bounding box center [292, 161] width 85 height 18
click at [292, 161] on input "10920" at bounding box center [295, 164] width 6 height 6
radio input "true"
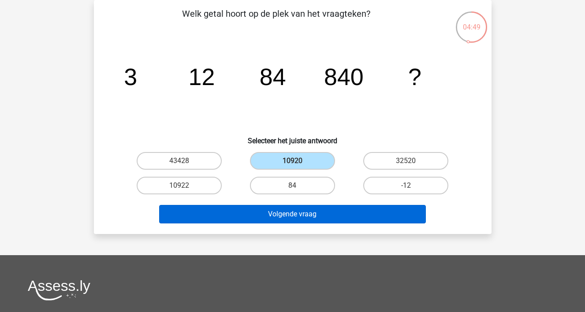
click at [261, 218] on button "Volgende vraag" at bounding box center [292, 214] width 267 height 19
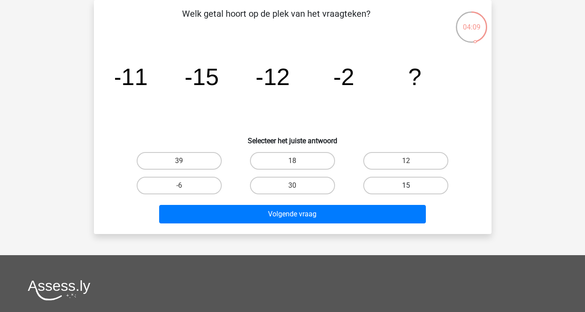
click at [375, 186] on label "15" at bounding box center [405, 186] width 85 height 18
click at [406, 186] on input "15" at bounding box center [409, 188] width 6 height 6
radio input "true"
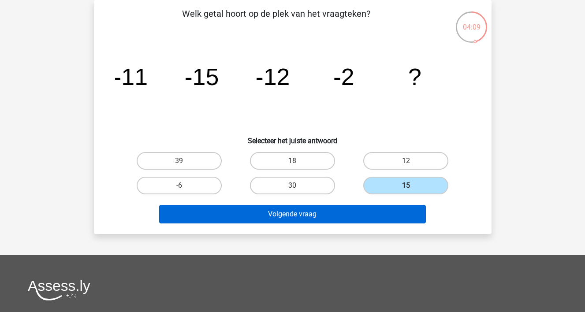
click at [352, 215] on button "Volgende vraag" at bounding box center [292, 214] width 267 height 19
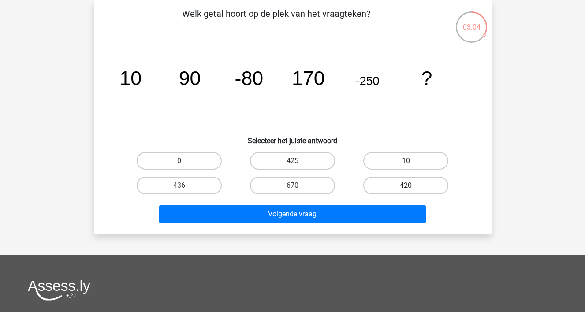
click at [432, 188] on label "420" at bounding box center [405, 186] width 85 height 18
click at [411, 188] on input "420" at bounding box center [409, 188] width 6 height 6
radio input "true"
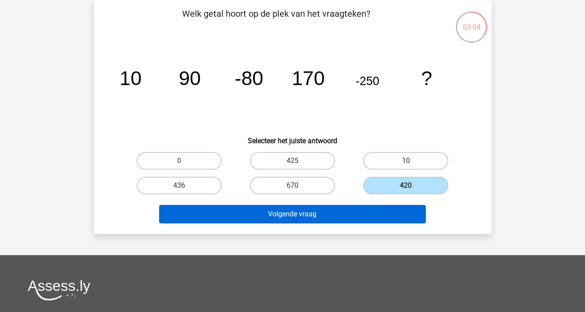
click at [378, 211] on button "Volgende vraag" at bounding box center [292, 214] width 267 height 19
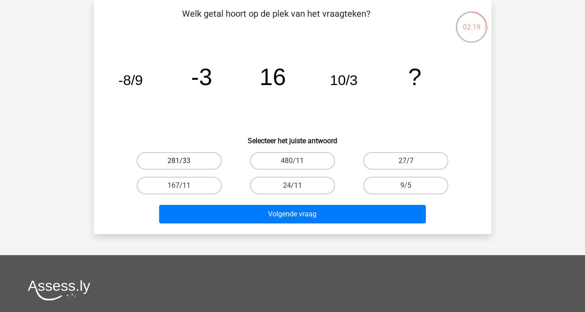
click at [209, 163] on label "281/33" at bounding box center [179, 161] width 85 height 18
click at [185, 163] on input "281/33" at bounding box center [182, 164] width 6 height 6
radio input "true"
click at [386, 165] on label "27/7" at bounding box center [405, 161] width 85 height 18
click at [406, 165] on input "27/7" at bounding box center [409, 164] width 6 height 6
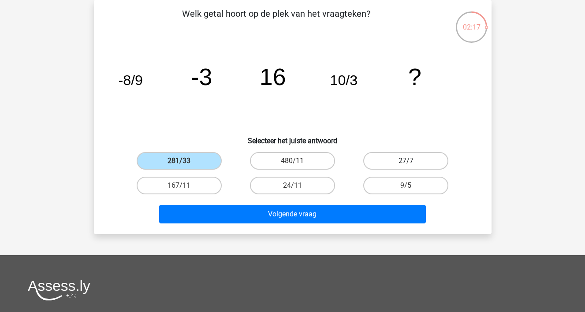
radio input "true"
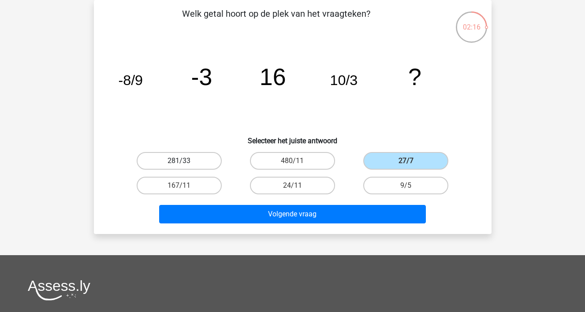
click at [194, 163] on label "281/33" at bounding box center [179, 161] width 85 height 18
click at [185, 163] on input "281/33" at bounding box center [182, 164] width 6 height 6
radio input "true"
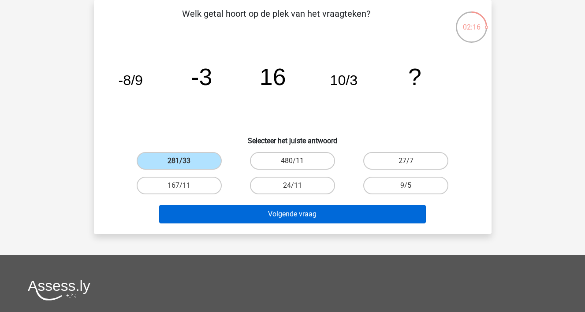
click at [197, 214] on button "Volgende vraag" at bounding box center [292, 214] width 267 height 19
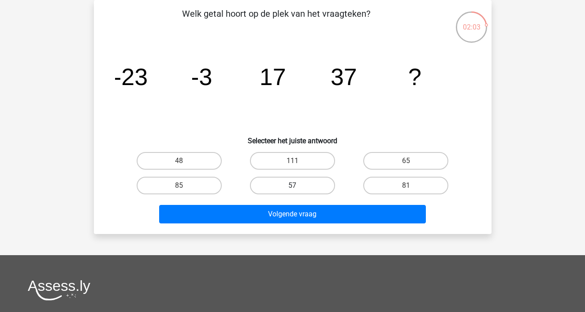
click at [271, 185] on label "57" at bounding box center [292, 186] width 85 height 18
click at [292, 185] on input "57" at bounding box center [295, 188] width 6 height 6
radio input "true"
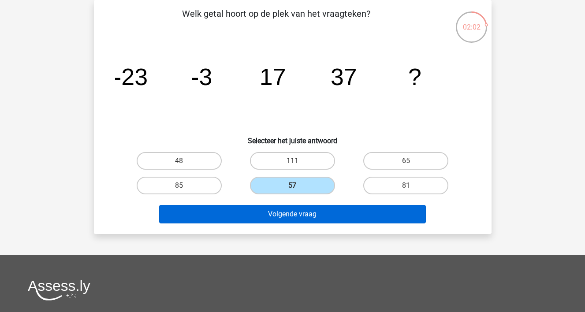
click at [263, 215] on button "Volgende vraag" at bounding box center [292, 214] width 267 height 19
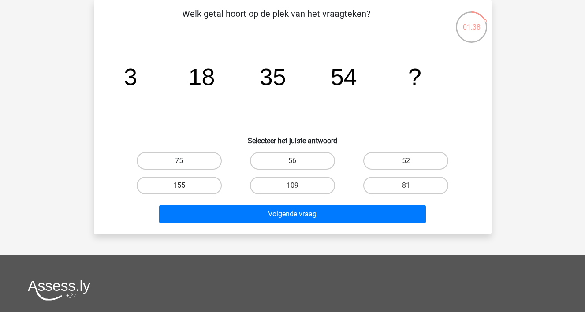
click at [159, 157] on label "75" at bounding box center [179, 161] width 85 height 18
click at [179, 161] on input "75" at bounding box center [182, 164] width 6 height 6
radio input "true"
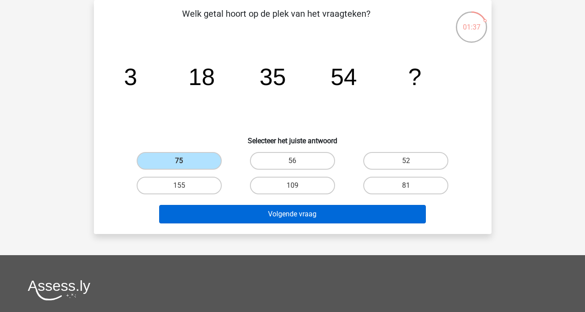
click at [169, 209] on button "Volgende vraag" at bounding box center [292, 214] width 267 height 19
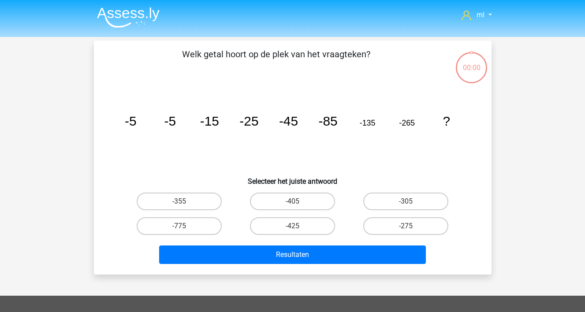
scroll to position [41, 0]
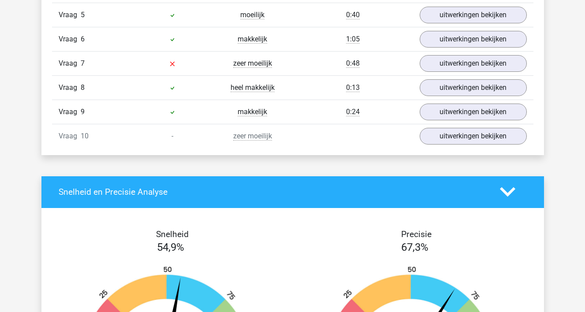
scroll to position [697, 0]
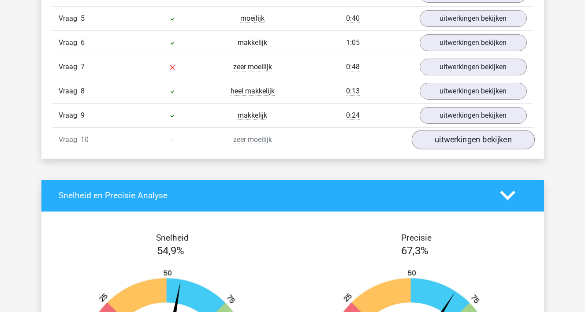
click at [441, 141] on link "uitwerkingen bekijken" at bounding box center [472, 139] width 123 height 19
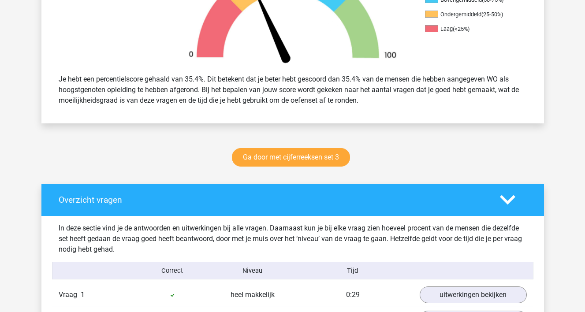
scroll to position [326, 0]
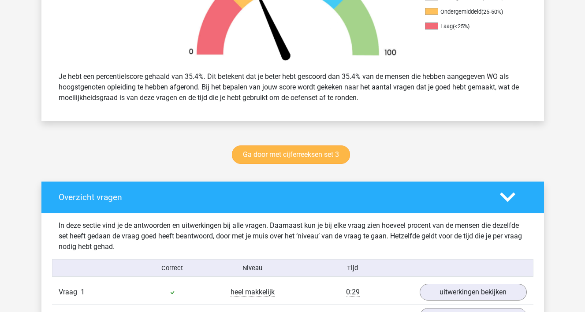
click at [320, 155] on link "Ga door met cijferreeksen set 3" at bounding box center [291, 154] width 118 height 19
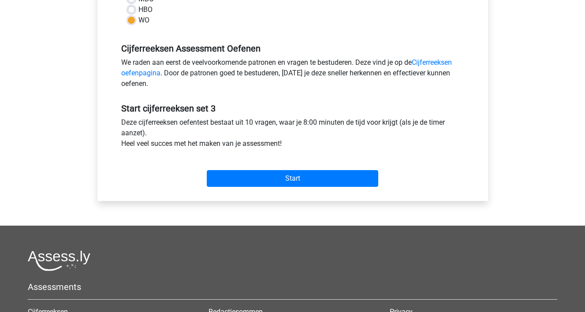
scroll to position [237, 0]
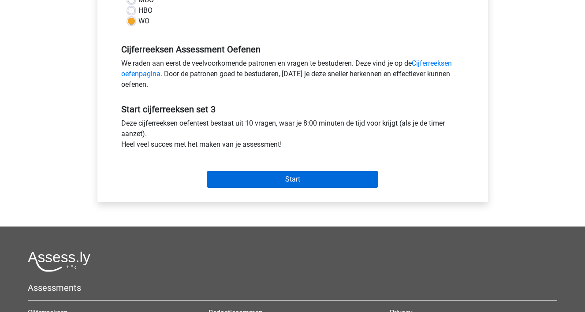
click at [246, 179] on input "Start" at bounding box center [292, 179] width 171 height 17
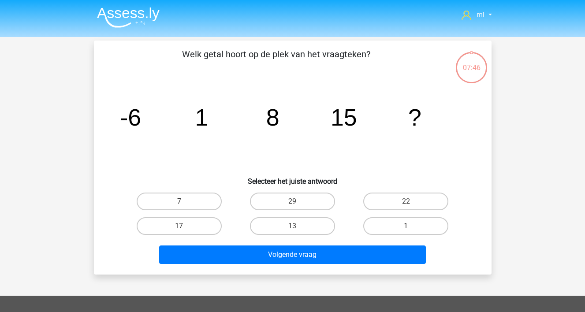
click at [409, 207] on input "22" at bounding box center [409, 204] width 6 height 6
radio input "true"
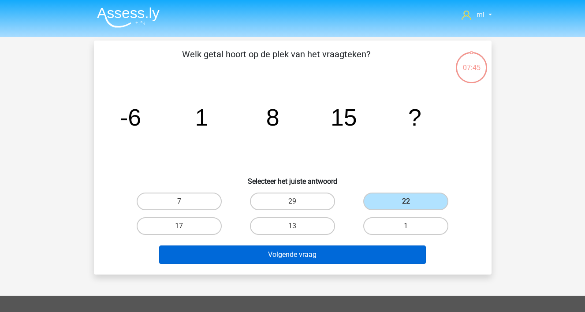
click at [344, 258] on button "Volgende vraag" at bounding box center [292, 254] width 267 height 19
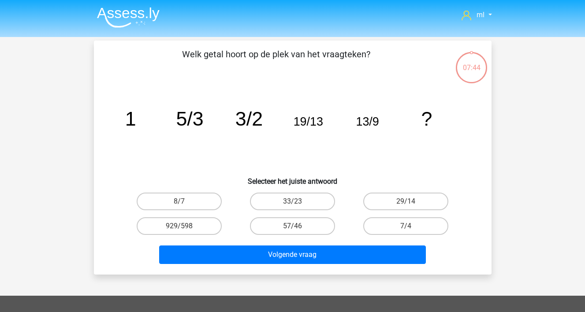
scroll to position [41, 0]
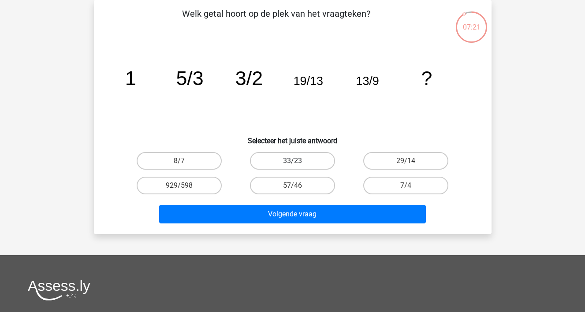
click at [312, 161] on label "33/23" at bounding box center [292, 161] width 85 height 18
click at [298, 161] on input "33/23" at bounding box center [295, 164] width 6 height 6
radio input "true"
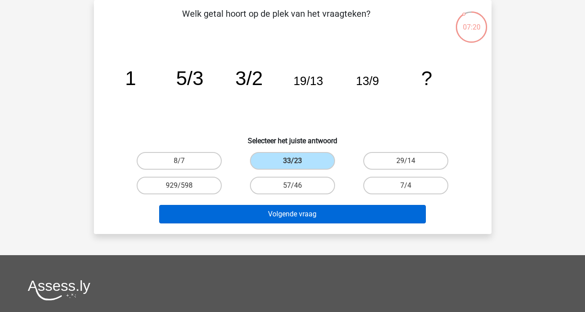
click at [286, 218] on button "Volgende vraag" at bounding box center [292, 214] width 267 height 19
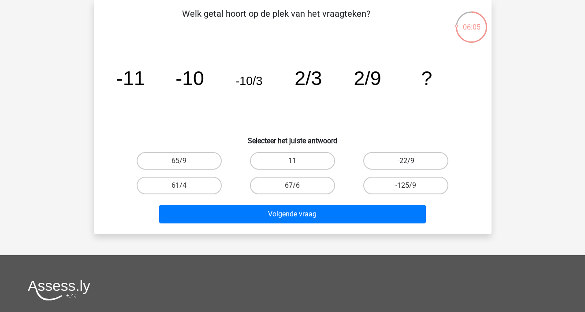
click at [405, 161] on label "-22/9" at bounding box center [405, 161] width 85 height 18
click at [406, 161] on input "-22/9" at bounding box center [409, 164] width 6 height 6
radio input "true"
click at [320, 224] on div "Volgende vraag" at bounding box center [292, 216] width 340 height 22
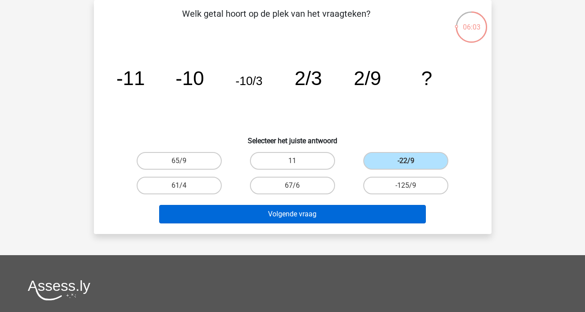
click at [324, 217] on button "Volgende vraag" at bounding box center [292, 214] width 267 height 19
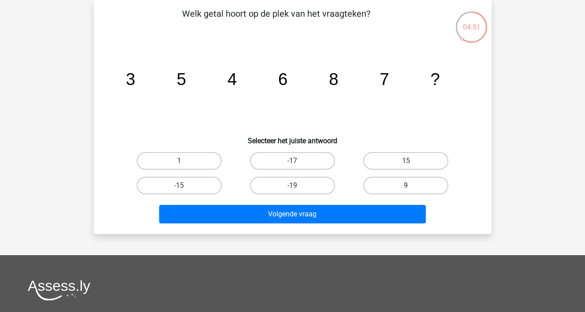
click at [394, 186] on label "9" at bounding box center [405, 186] width 85 height 18
click at [406, 186] on input "9" at bounding box center [409, 188] width 6 height 6
radio input "true"
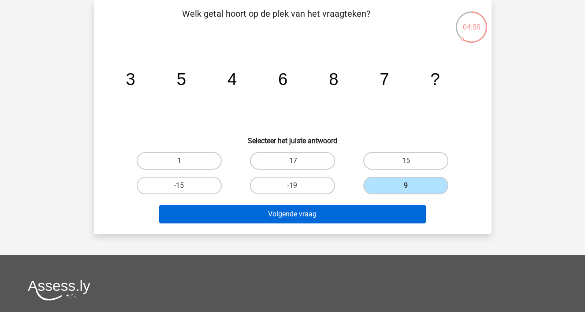
click at [361, 220] on button "Volgende vraag" at bounding box center [292, 214] width 267 height 19
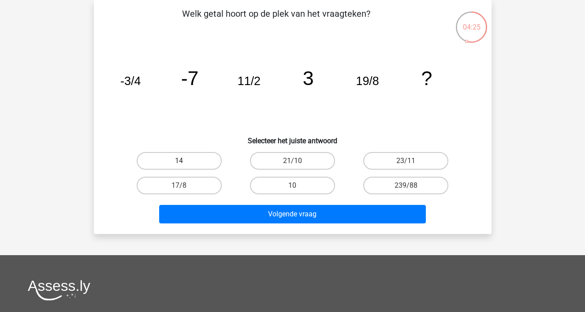
click at [200, 162] on label "14" at bounding box center [179, 161] width 85 height 18
click at [185, 162] on input "14" at bounding box center [182, 164] width 6 height 6
radio input "true"
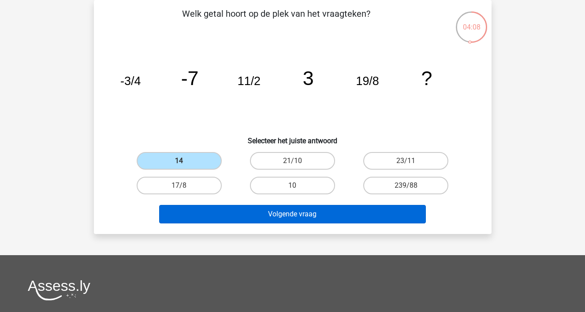
click at [223, 213] on button "Volgende vraag" at bounding box center [292, 214] width 267 height 19
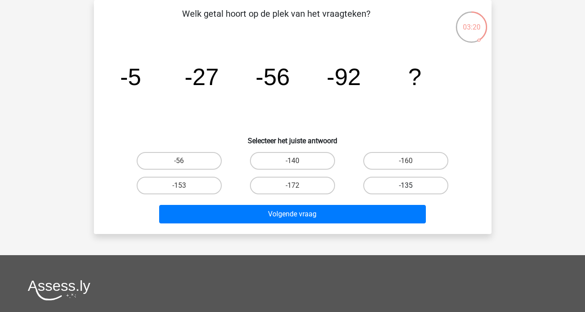
click at [374, 185] on label "-135" at bounding box center [405, 186] width 85 height 18
click at [406, 185] on input "-135" at bounding box center [409, 188] width 6 height 6
radio input "true"
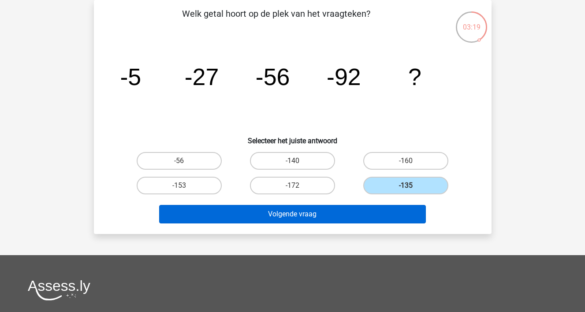
click at [348, 222] on button "Volgende vraag" at bounding box center [292, 214] width 267 height 19
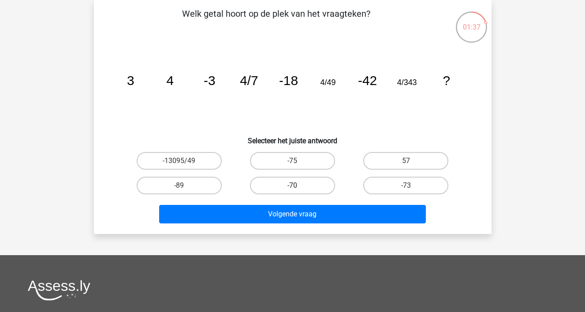
click at [271, 189] on label "-70" at bounding box center [292, 186] width 85 height 18
click at [292, 189] on input "-70" at bounding box center [295, 188] width 6 height 6
radio input "true"
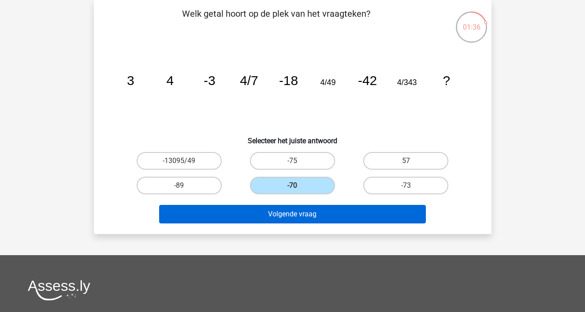
click at [264, 212] on button "Volgende vraag" at bounding box center [292, 214] width 267 height 19
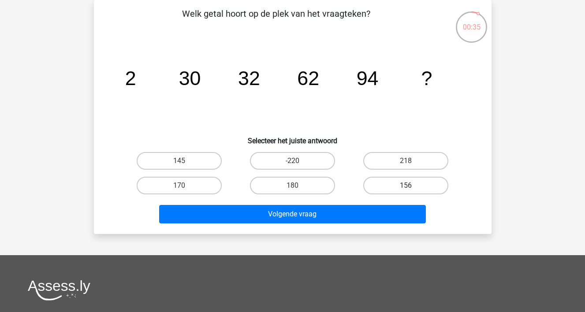
click at [379, 185] on label "156" at bounding box center [405, 186] width 85 height 18
click at [406, 185] on input "156" at bounding box center [409, 188] width 6 height 6
radio input "true"
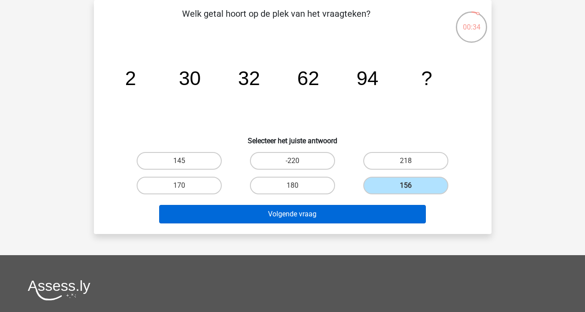
click at [355, 213] on button "Volgende vraag" at bounding box center [292, 214] width 267 height 19
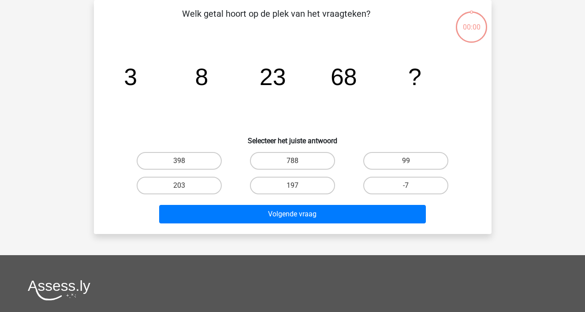
scroll to position [41, 0]
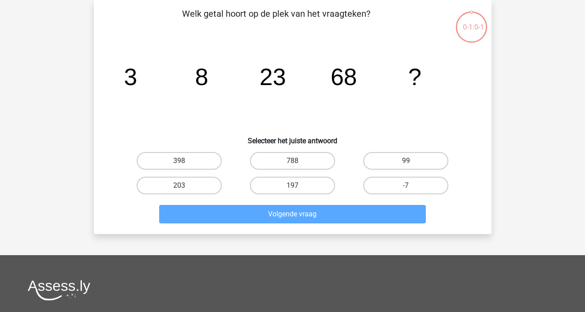
click at [299, 170] on div "788" at bounding box center [292, 160] width 113 height 25
click at [303, 162] on label "788" at bounding box center [292, 161] width 85 height 18
click at [298, 162] on input "788" at bounding box center [295, 164] width 6 height 6
radio input "true"
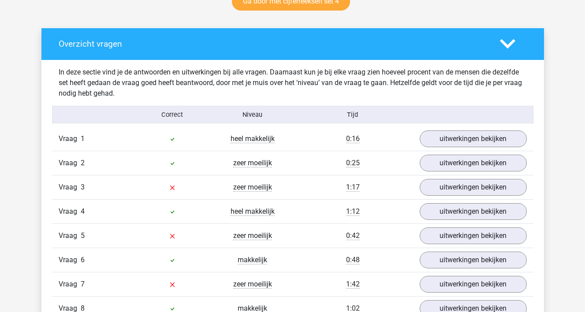
scroll to position [480, 0]
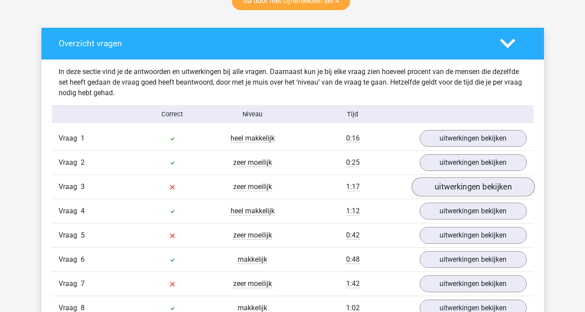
click at [434, 190] on link "uitwerkingen bekijken" at bounding box center [472, 186] width 123 height 19
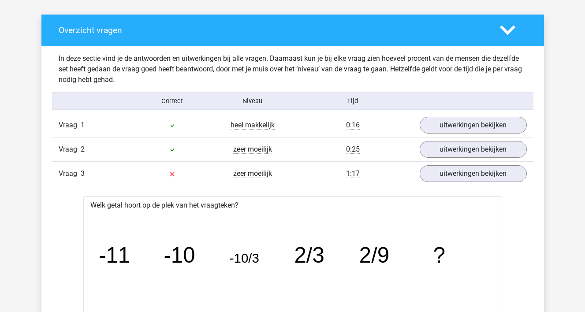
scroll to position [496, 0]
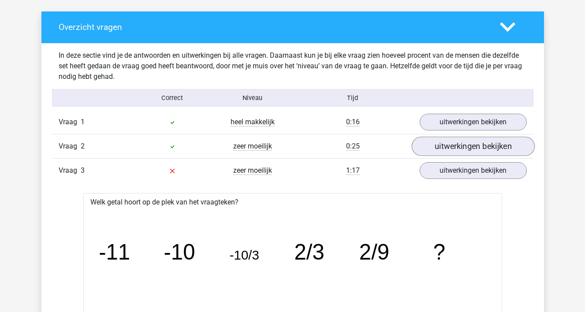
click at [437, 145] on link "uitwerkingen bekijken" at bounding box center [472, 146] width 123 height 19
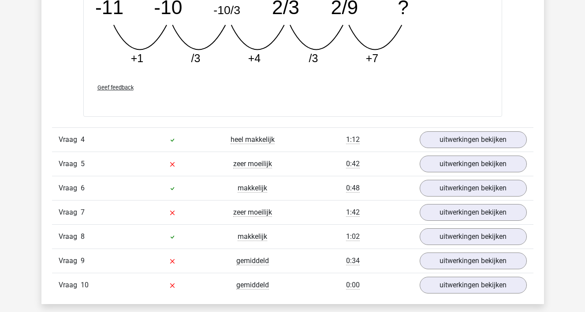
scroll to position [1486, 0]
click at [435, 165] on link "uitwerkingen bekijken" at bounding box center [472, 163] width 123 height 19
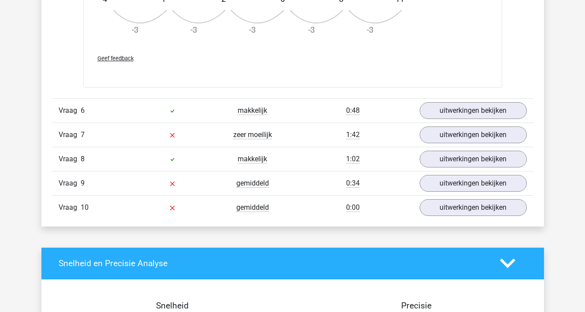
scroll to position [2095, 0]
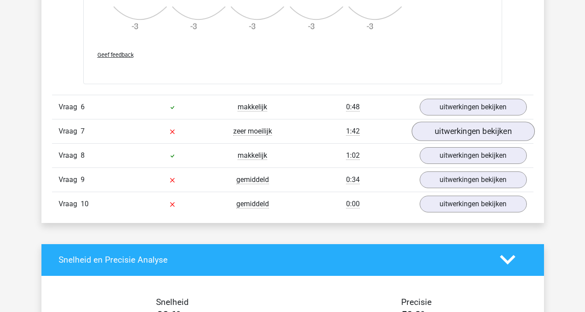
click at [444, 133] on link "uitwerkingen bekijken" at bounding box center [472, 131] width 123 height 19
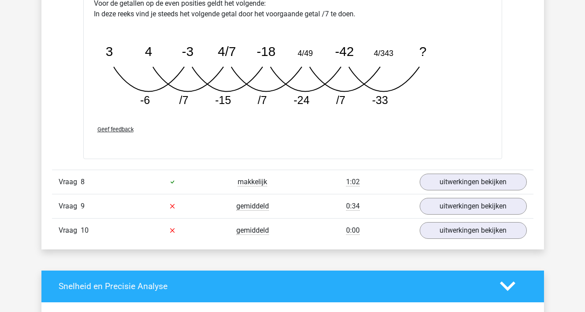
scroll to position [2518, 0]
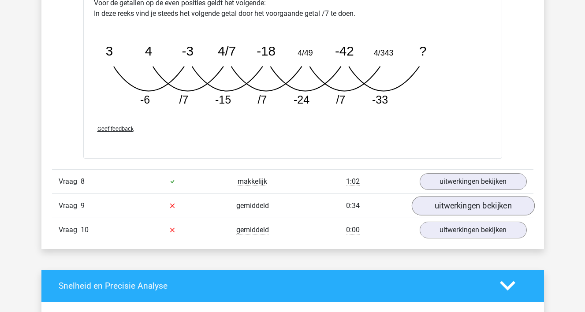
click at [456, 207] on link "uitwerkingen bekijken" at bounding box center [472, 205] width 123 height 19
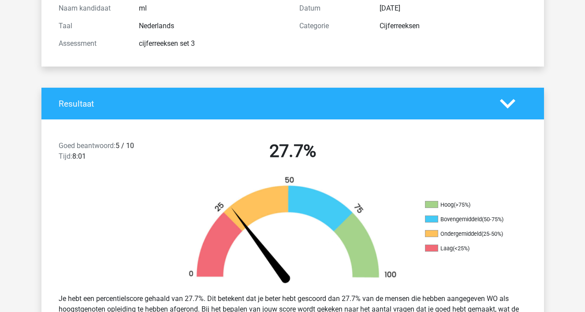
scroll to position [104, 0]
